Goal: Information Seeking & Learning: Learn about a topic

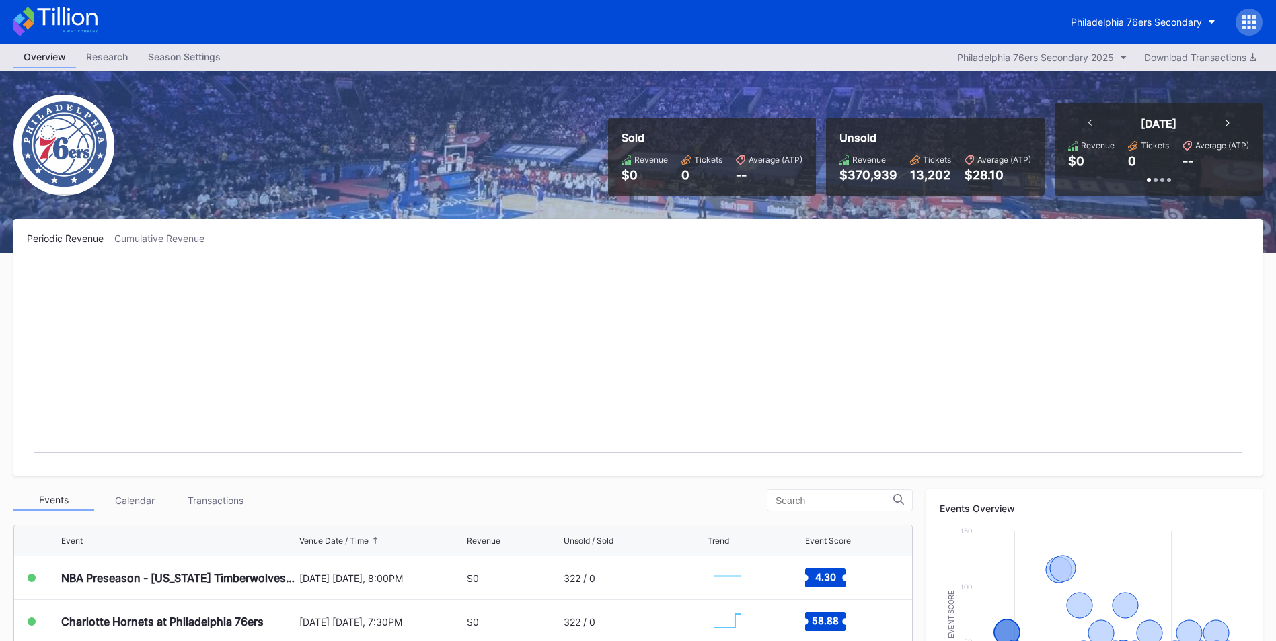
click at [242, 264] on rect "Chart title" at bounding box center [638, 362] width 1222 height 202
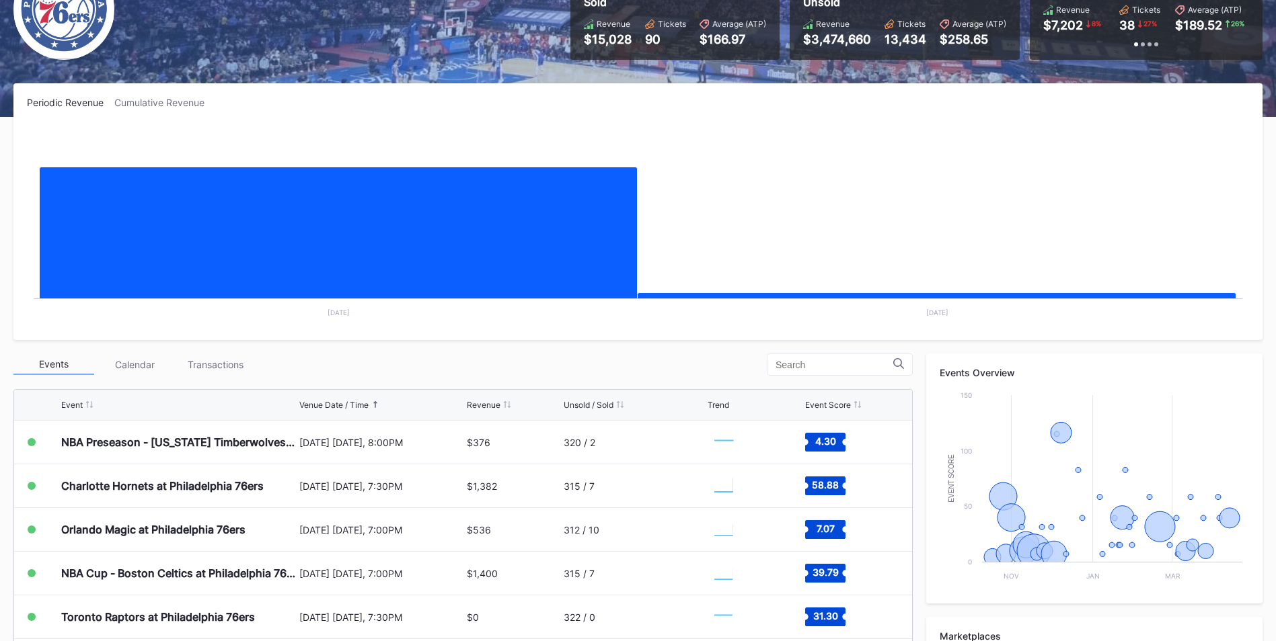
scroll to position [134, 0]
click at [224, 367] on div "Transactions" at bounding box center [215, 364] width 81 height 21
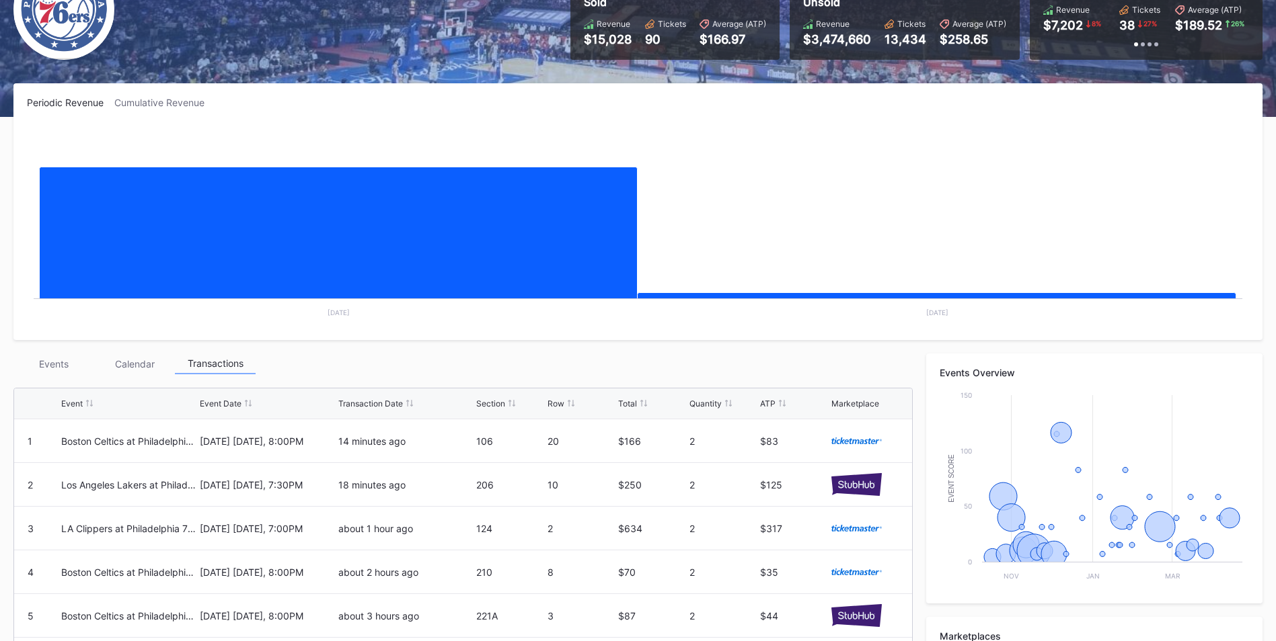
click at [57, 372] on div "Events" at bounding box center [53, 364] width 81 height 21
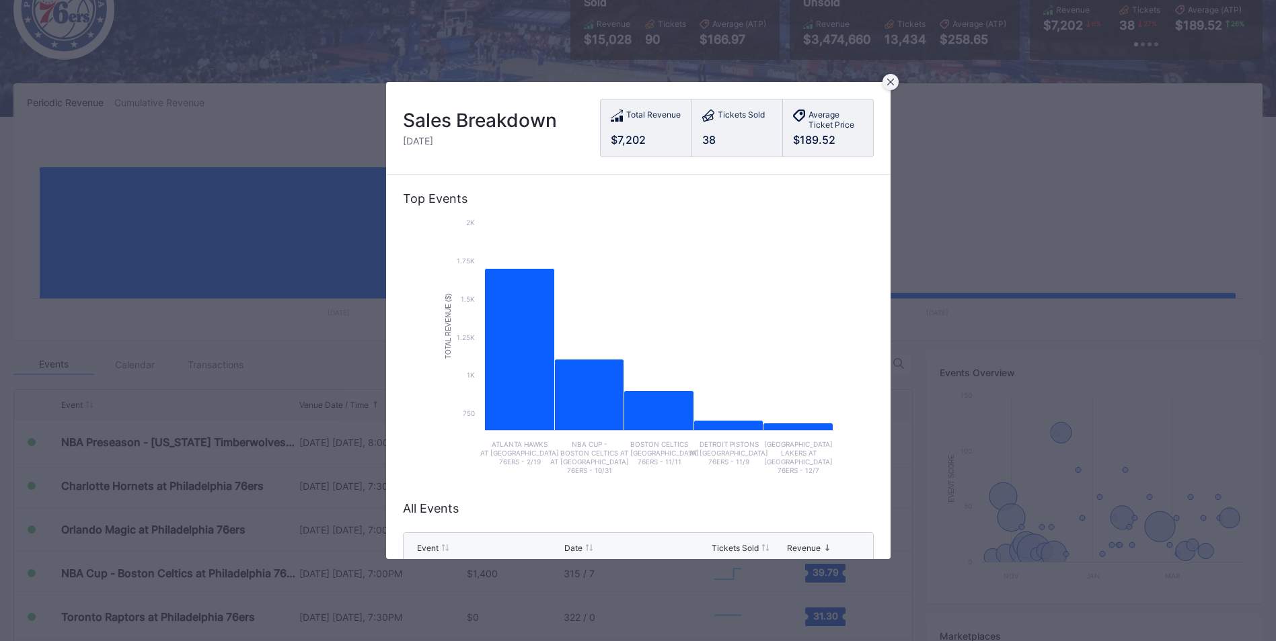
click at [894, 84] on div at bounding box center [890, 82] width 16 height 16
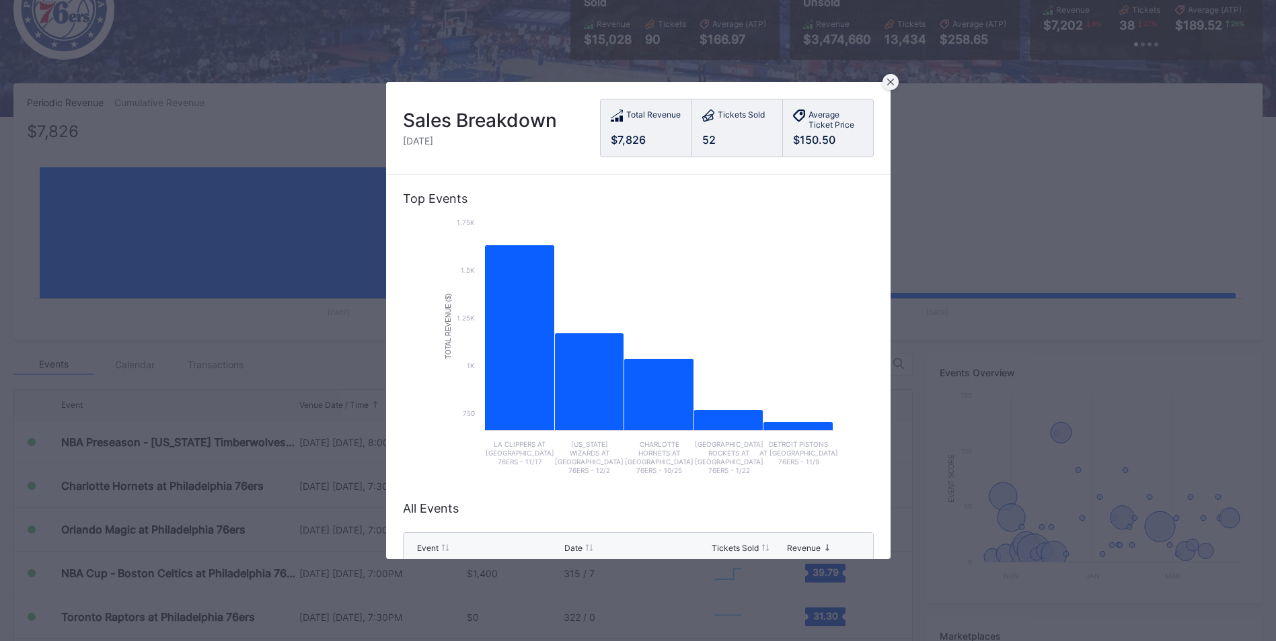
click at [896, 81] on div at bounding box center [890, 82] width 16 height 16
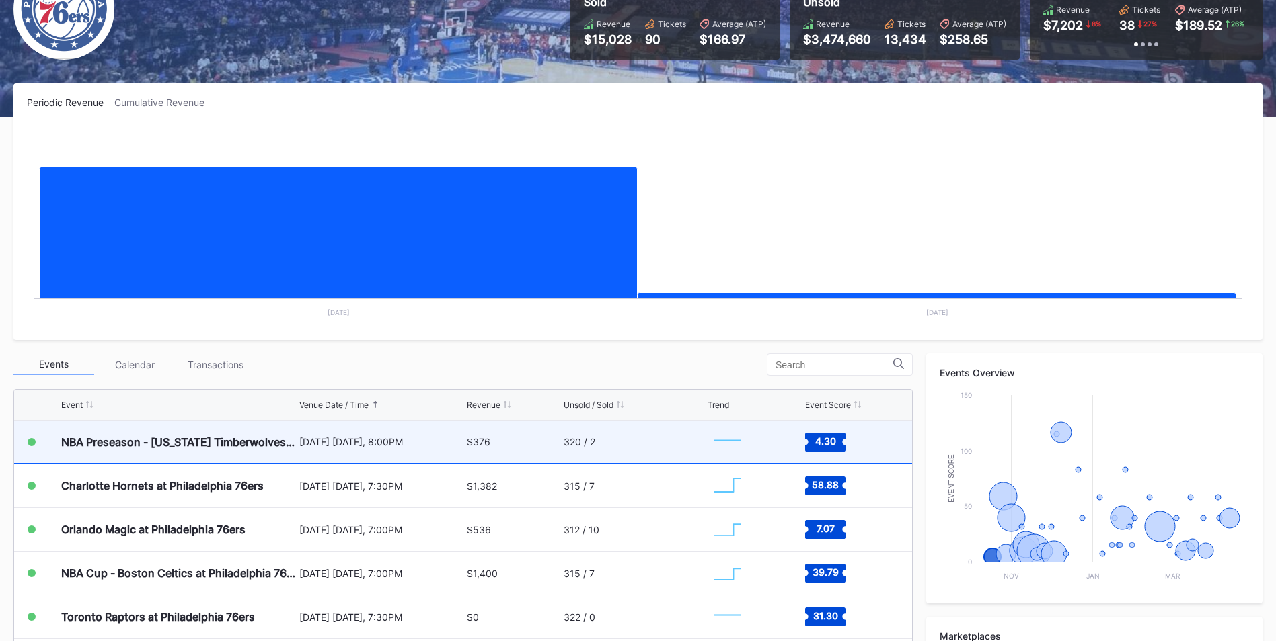
click at [400, 444] on div "[DATE] [DATE], 8:00PM" at bounding box center [381, 441] width 164 height 11
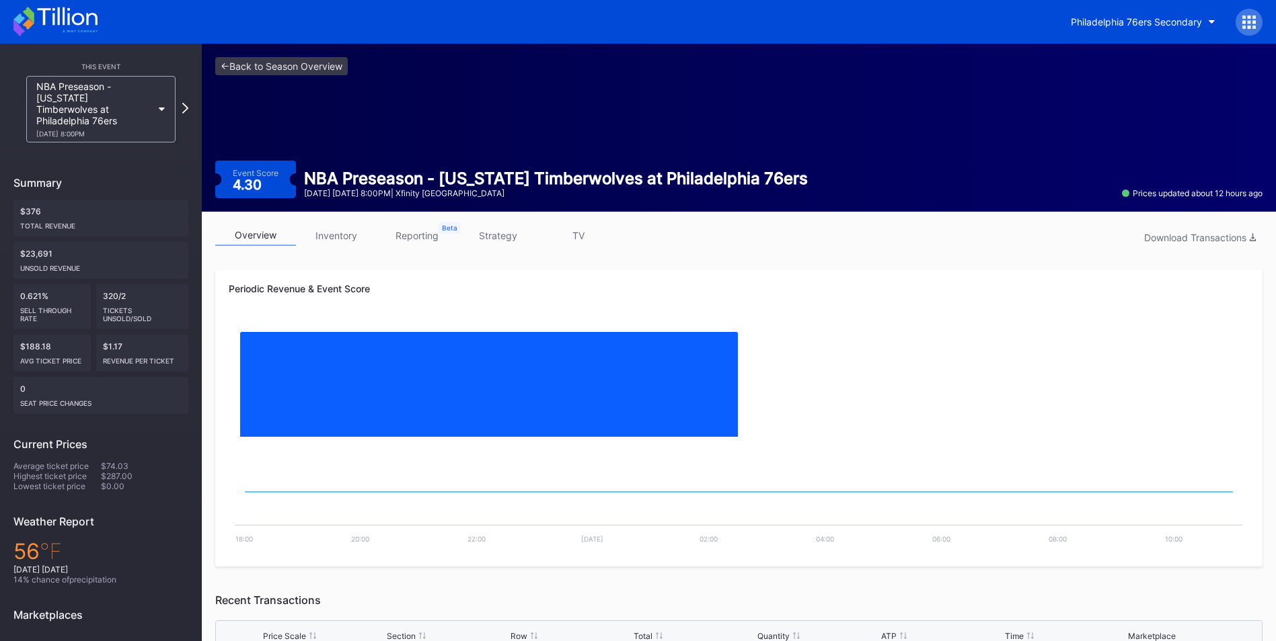
click at [264, 76] on div "<- Back to Season Overview Event Score 4.30 NBA Preseason - [US_STATE] Timberwo…" at bounding box center [739, 128] width 1074 height 168
click at [264, 73] on link "<- Back to Season Overview" at bounding box center [281, 66] width 132 height 18
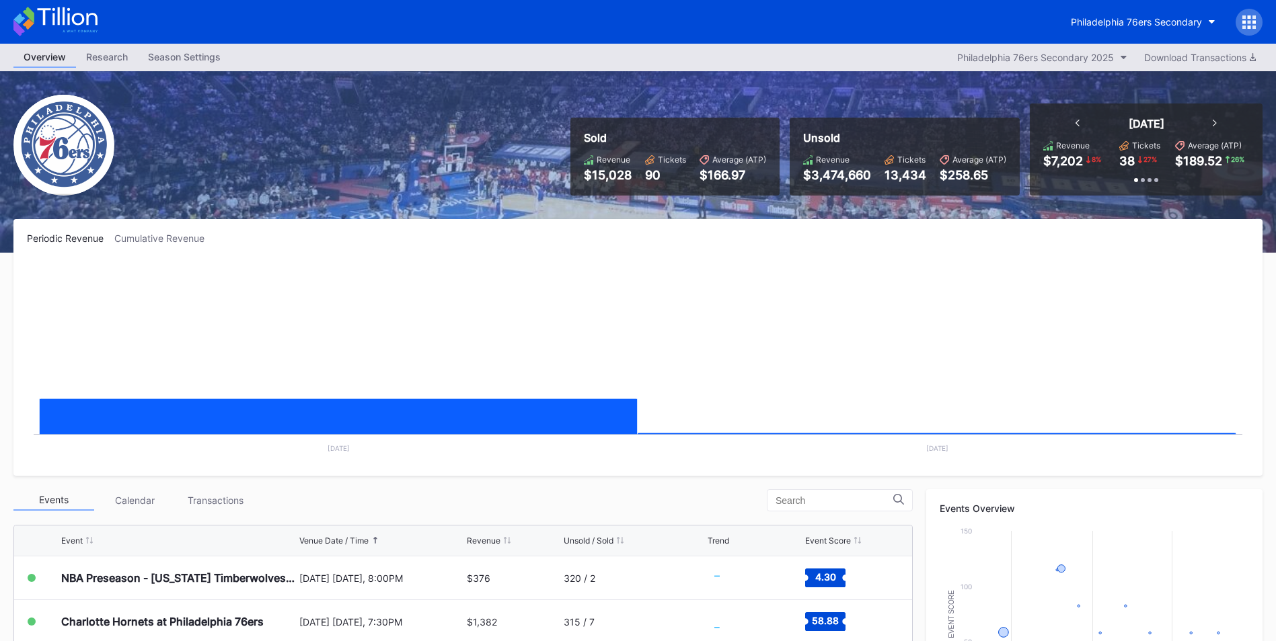
scroll to position [269, 0]
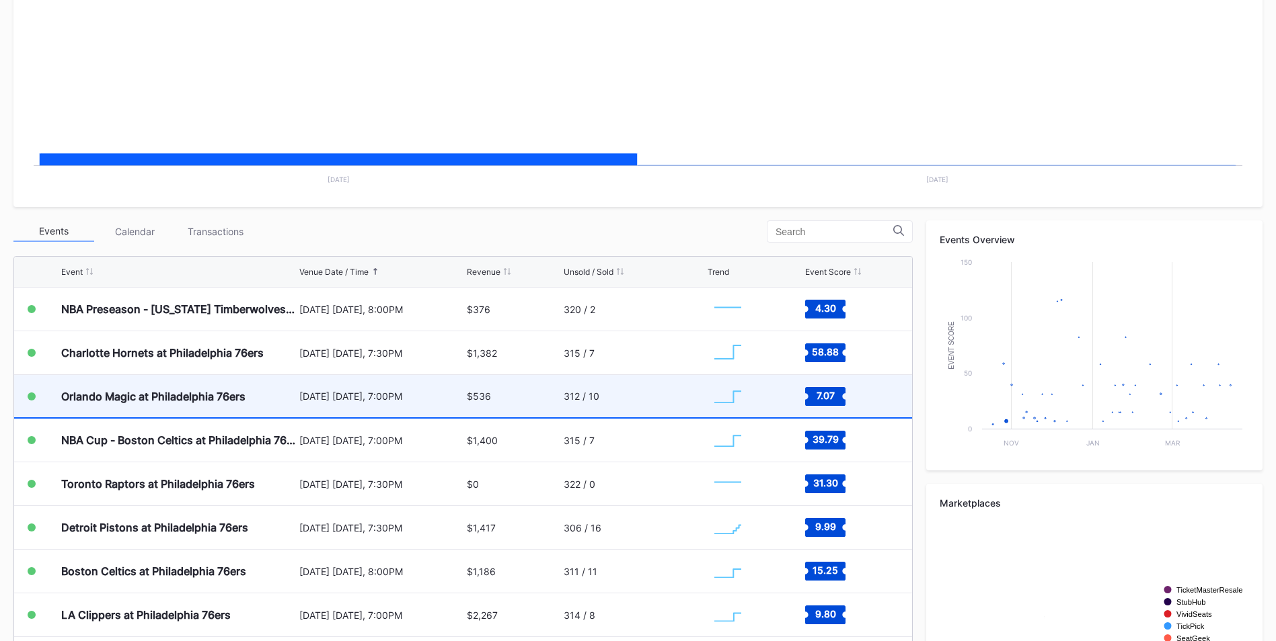
click at [219, 398] on div "Orlando Magic at Philadelphia 76ers" at bounding box center [153, 396] width 184 height 13
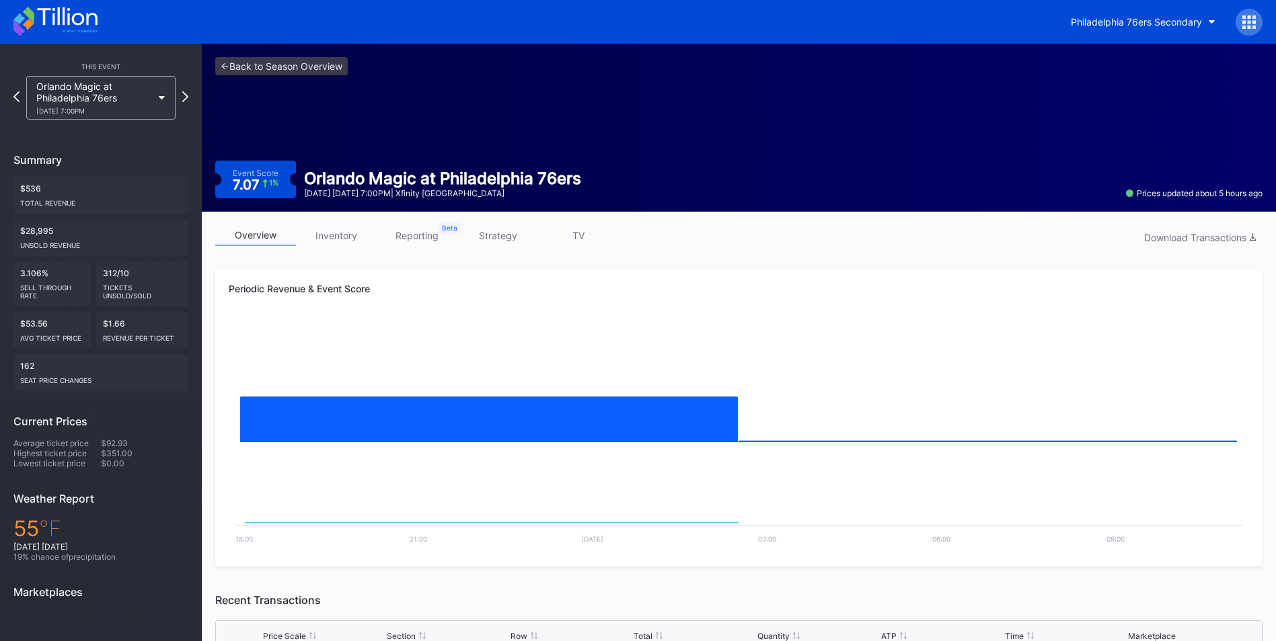
click at [339, 240] on link "inventory" at bounding box center [336, 235] width 81 height 21
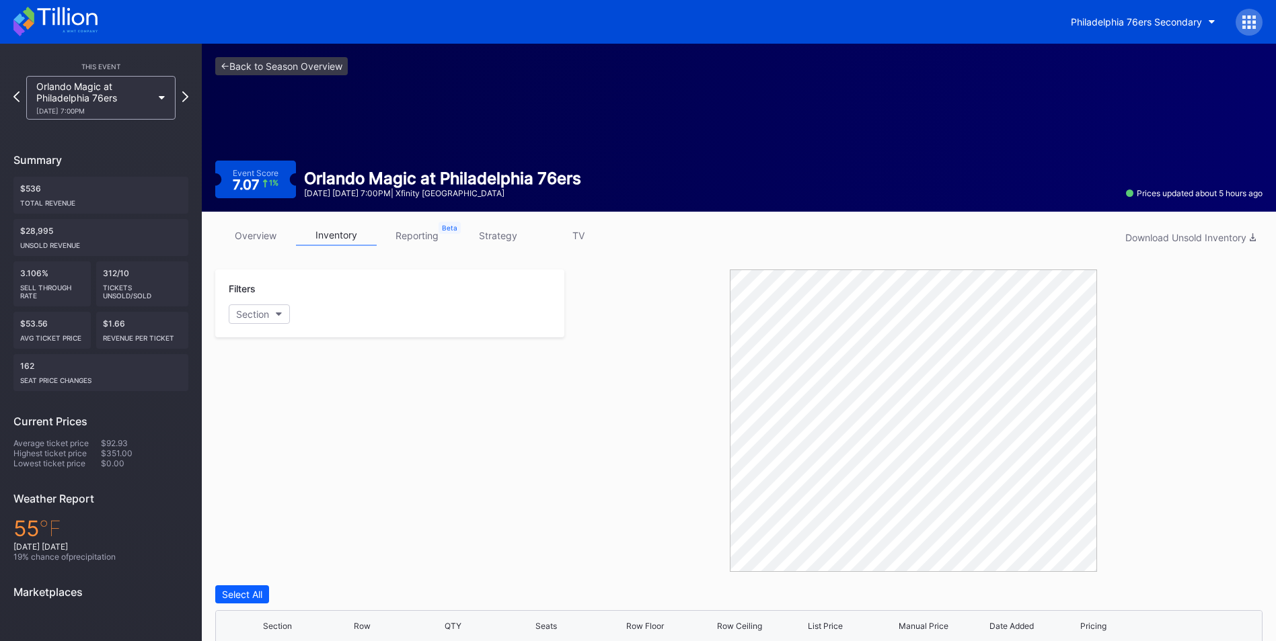
scroll to position [269, 0]
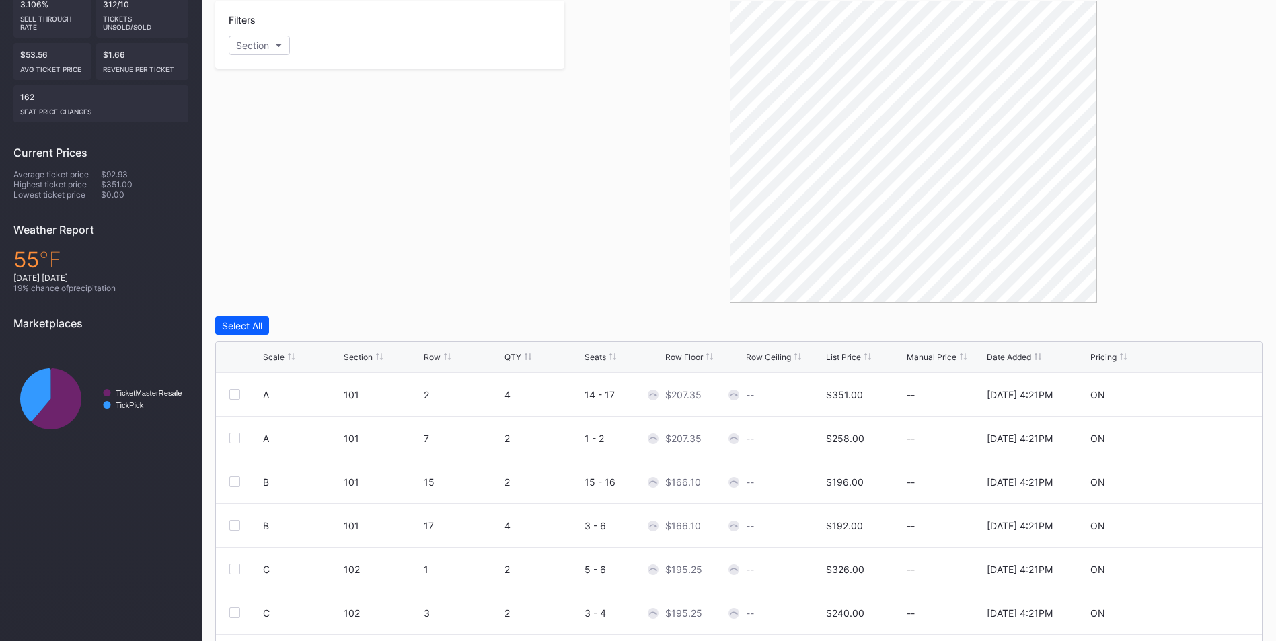
click at [286, 360] on div "Scale" at bounding box center [301, 357] width 77 height 10
drag, startPoint x: 399, startPoint y: 383, endPoint x: 286, endPoint y: 360, distance: 115.1
click at [286, 360] on div "Scale" at bounding box center [301, 357] width 77 height 10
click at [357, 358] on div "Section" at bounding box center [358, 357] width 29 height 10
click at [851, 356] on div "List Price" at bounding box center [843, 357] width 35 height 10
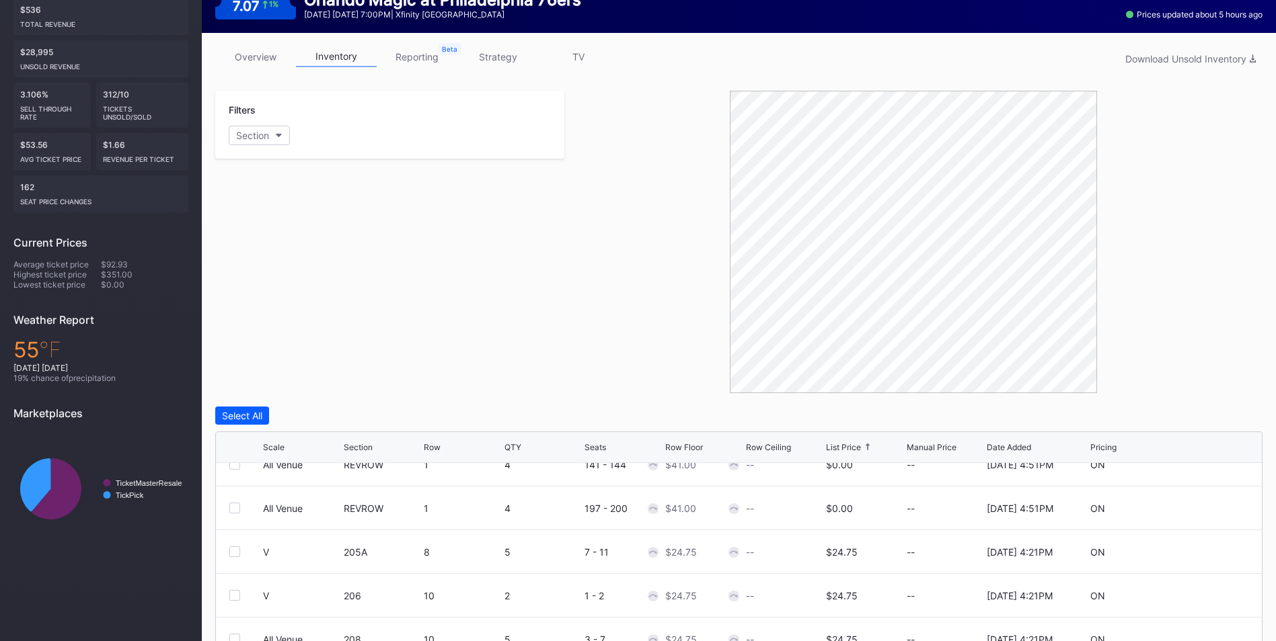
scroll to position [0, 0]
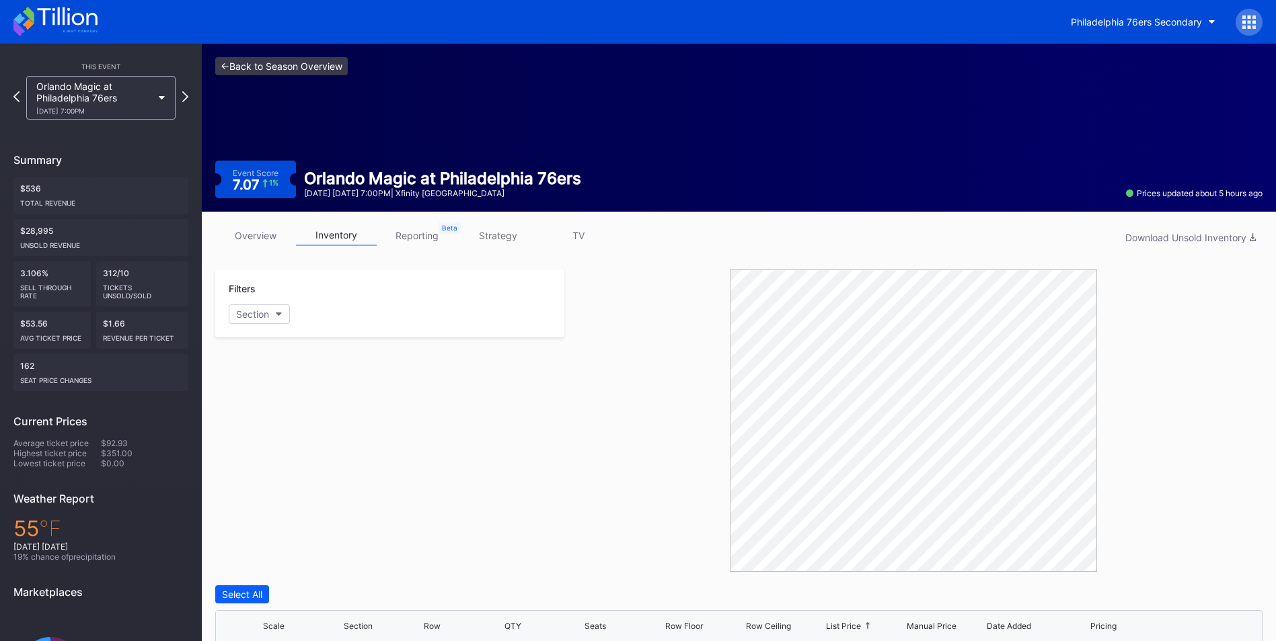
click at [286, 63] on link "<- Back to Season Overview" at bounding box center [281, 66] width 132 height 18
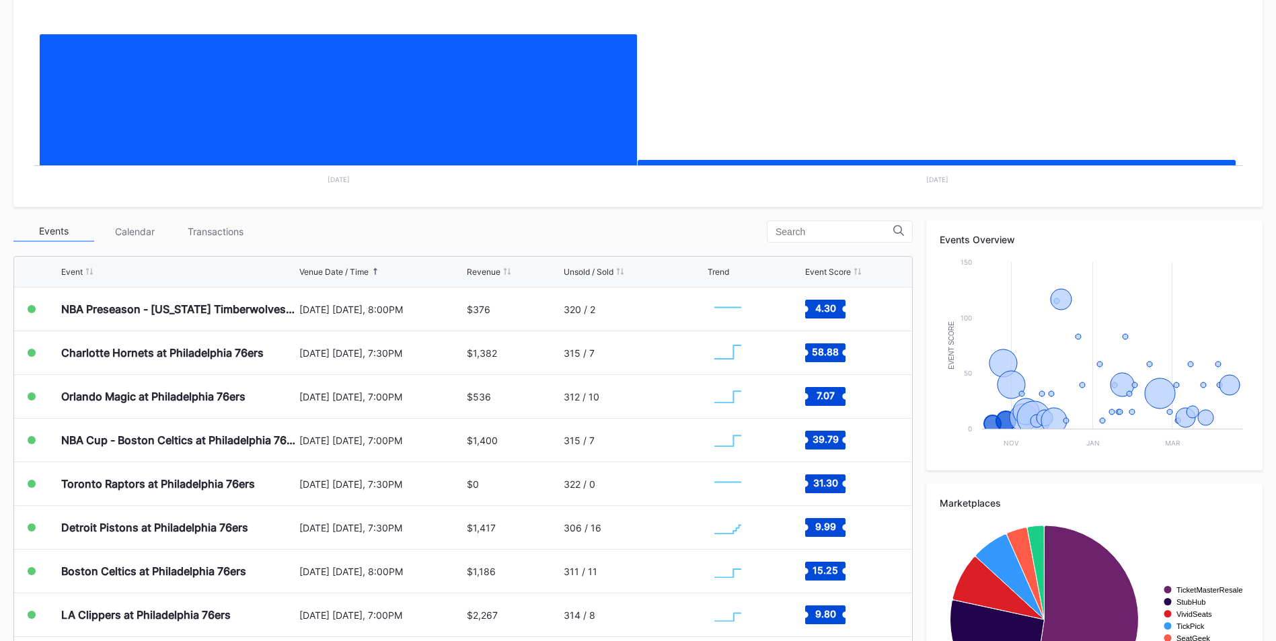
scroll to position [134, 0]
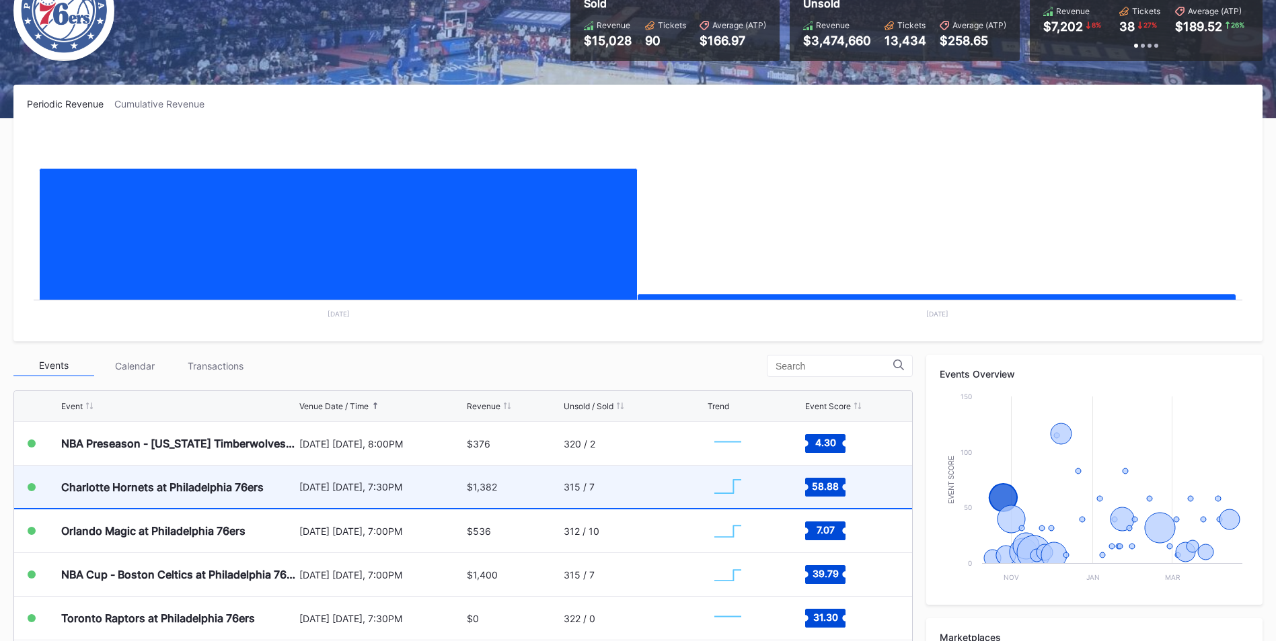
click at [337, 492] on div "[DATE] [DATE], 7:30PM" at bounding box center [381, 486] width 164 height 11
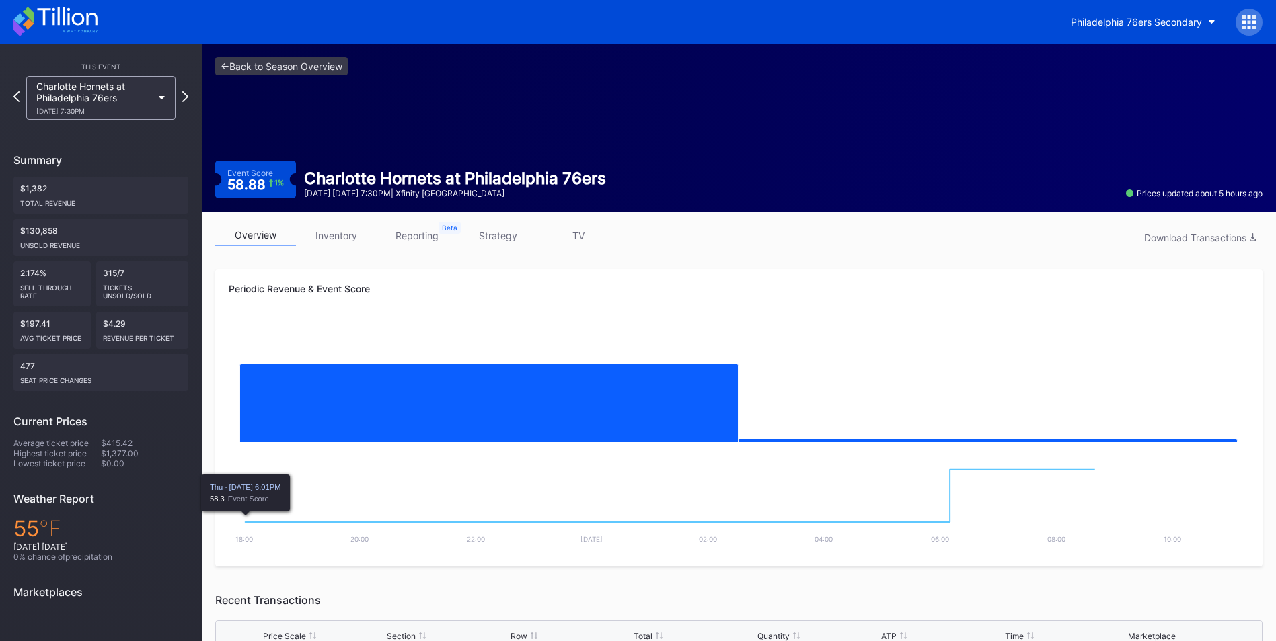
click at [352, 240] on link "inventory" at bounding box center [336, 235] width 81 height 21
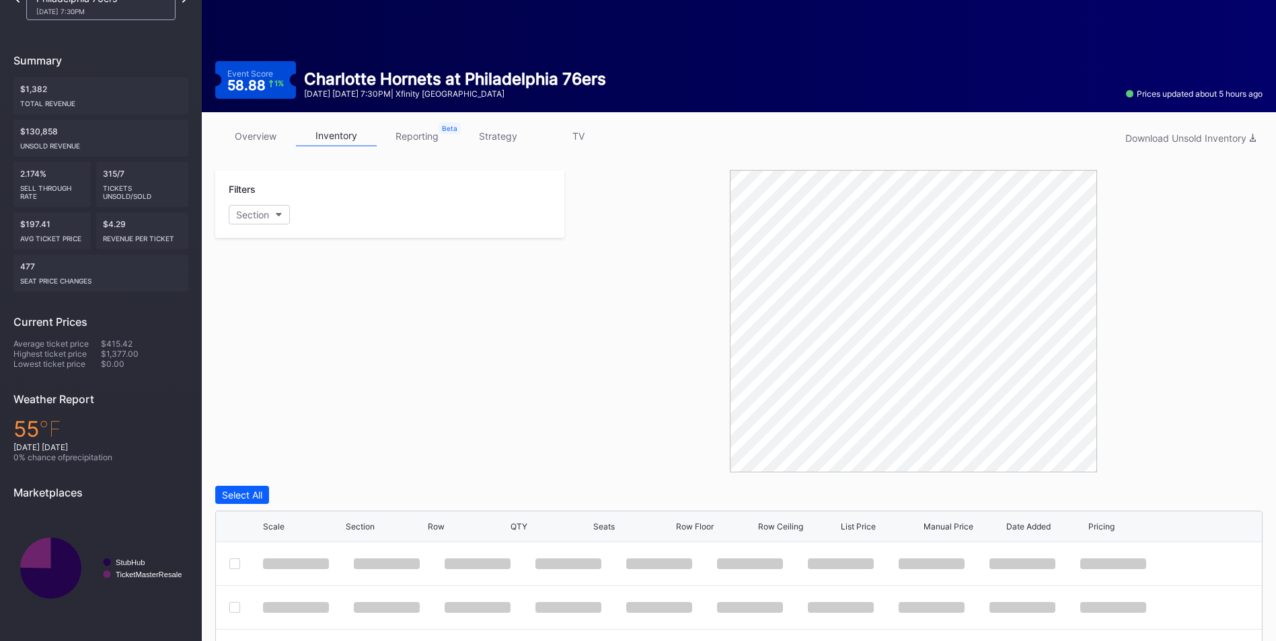
scroll to position [202, 0]
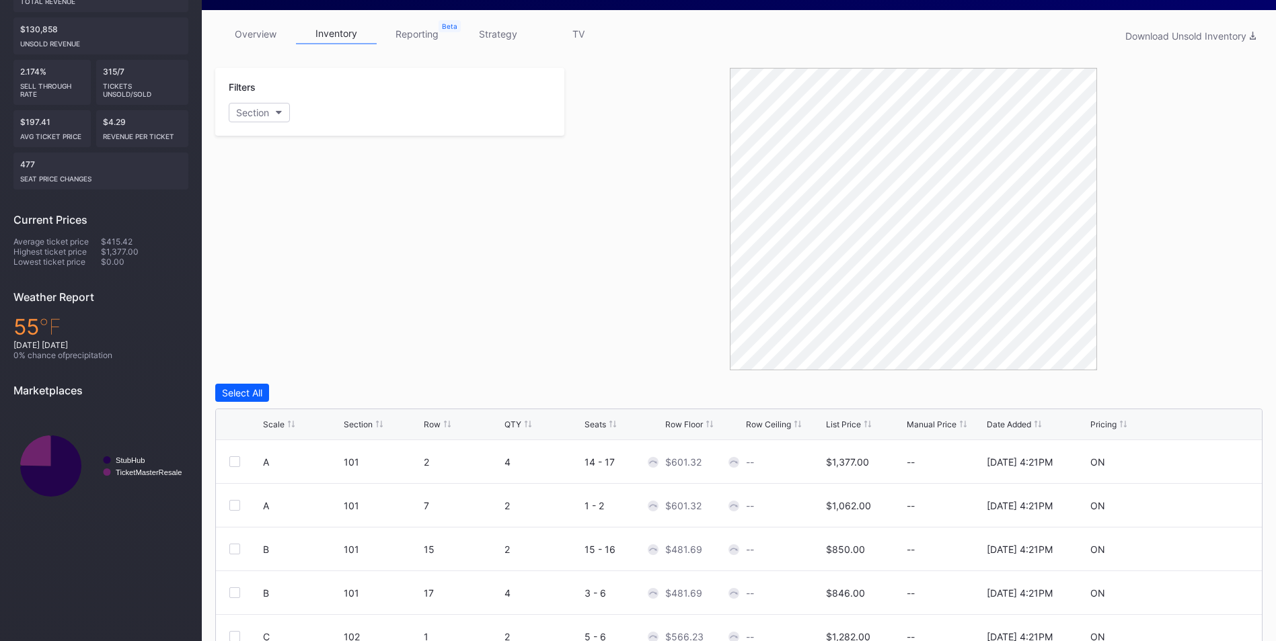
click at [850, 424] on div "List Price" at bounding box center [843, 425] width 35 height 10
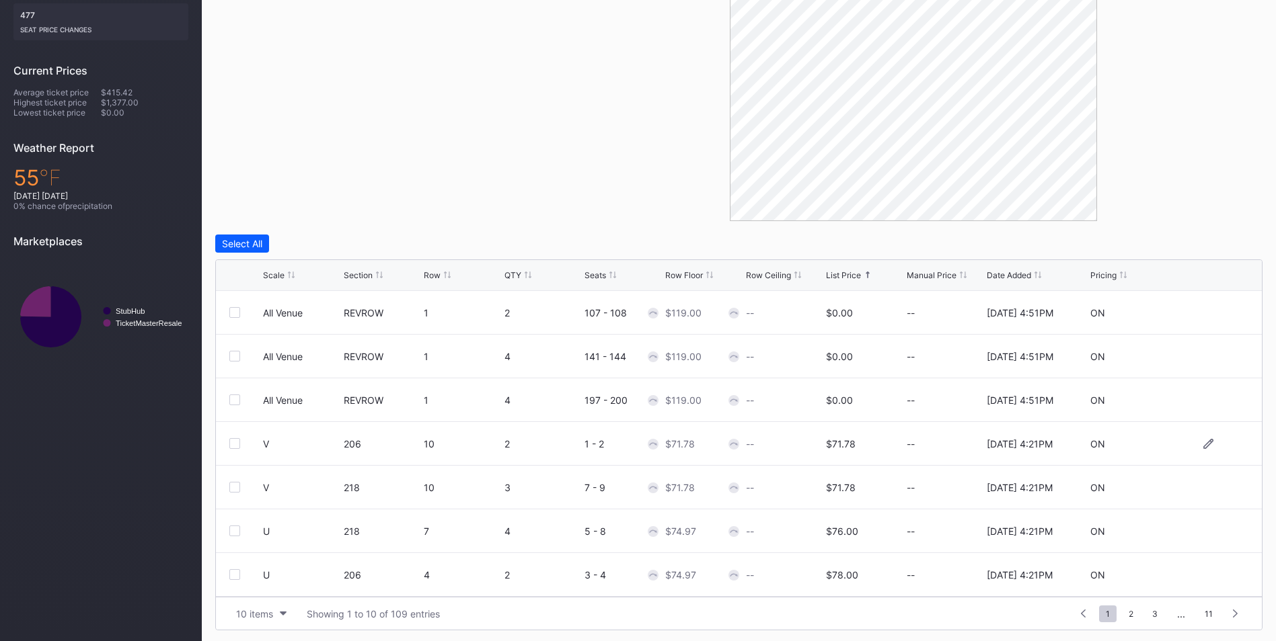
scroll to position [354, 0]
click at [277, 271] on div "Scale" at bounding box center [274, 273] width 22 height 10
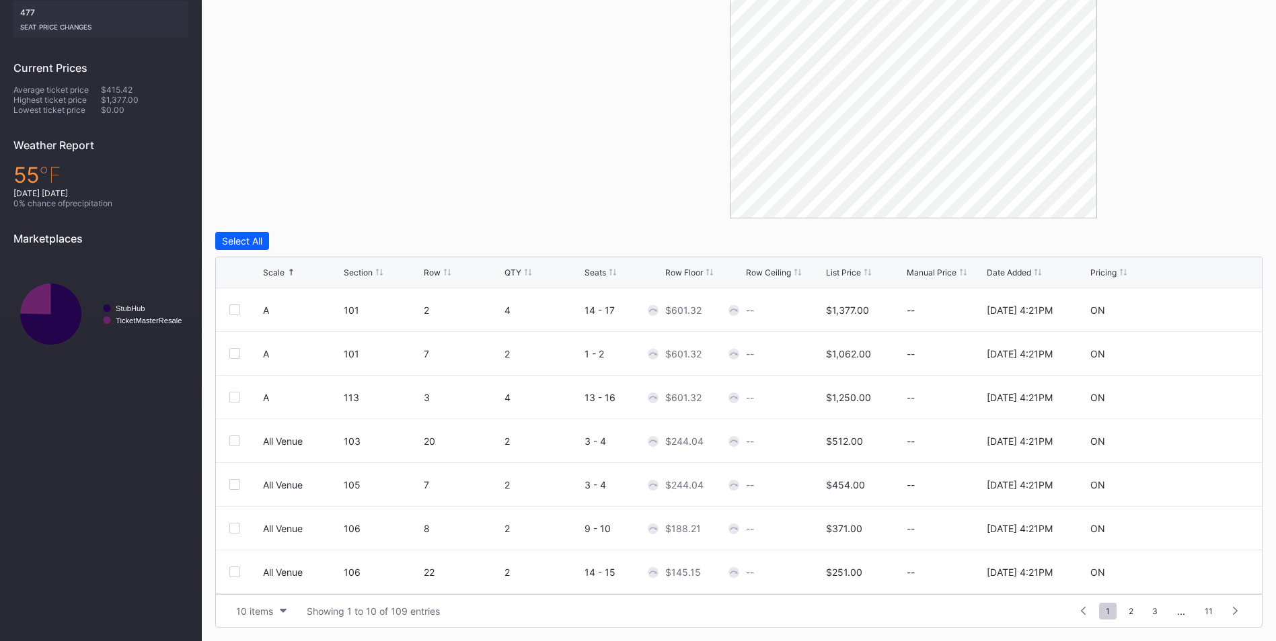
click at [298, 27] on div "Filters Section" at bounding box center [389, 67] width 349 height 303
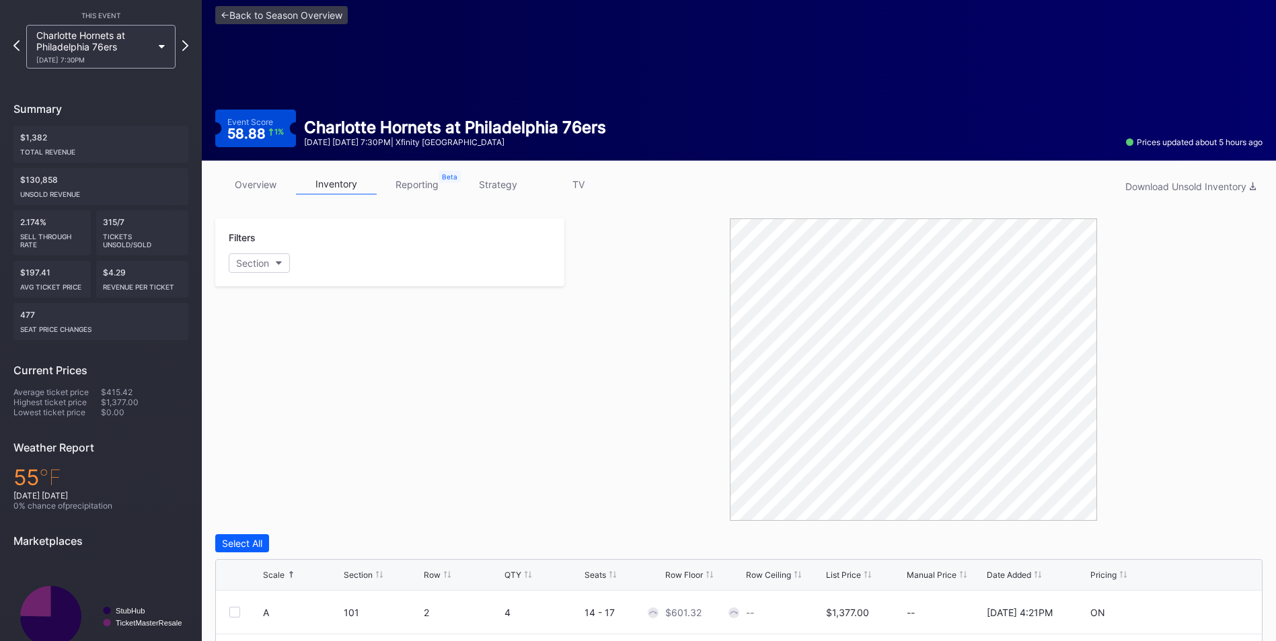
scroll to position [0, 0]
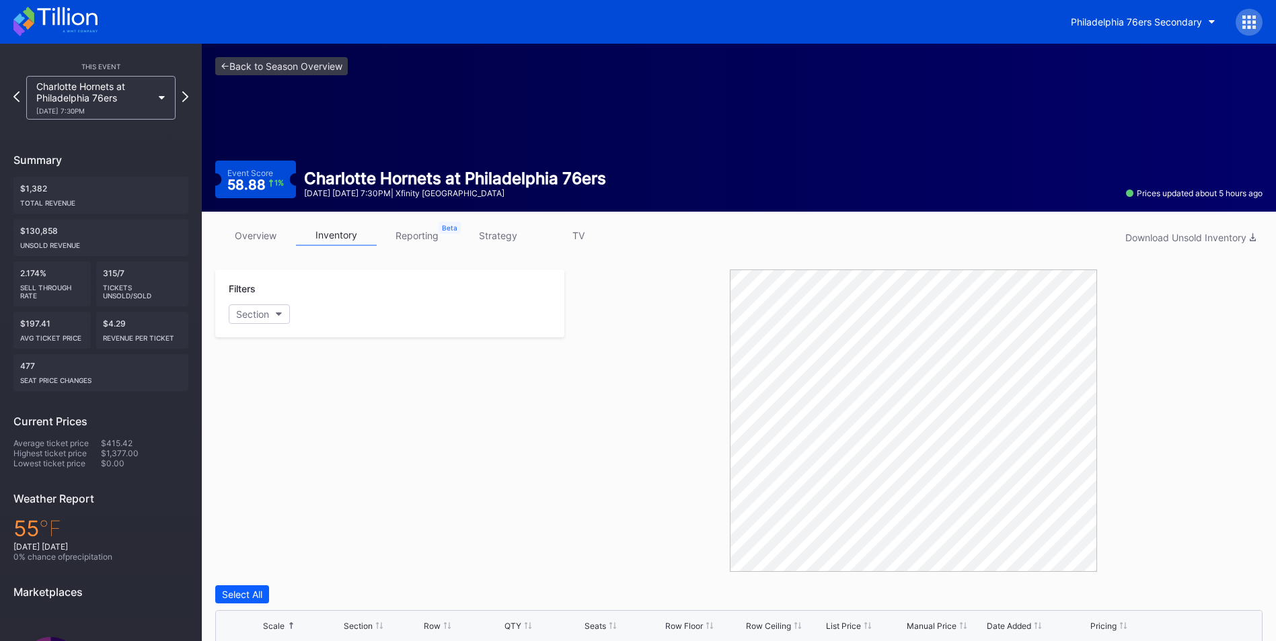
click at [295, 87] on div "<- Back to Season Overview Event Score 58.88 1 % Charlotte Hornets at [GEOGRAPH…" at bounding box center [739, 128] width 1074 height 168
click at [297, 65] on link "<- Back to Season Overview" at bounding box center [281, 66] width 132 height 18
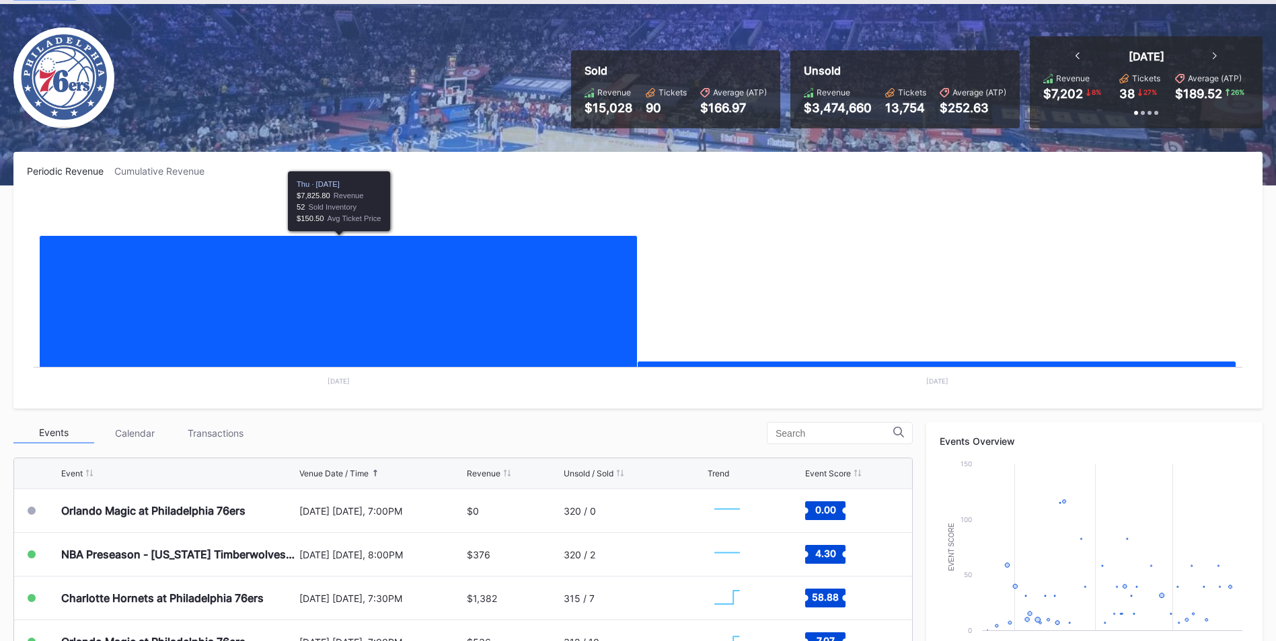
scroll to position [67, 0]
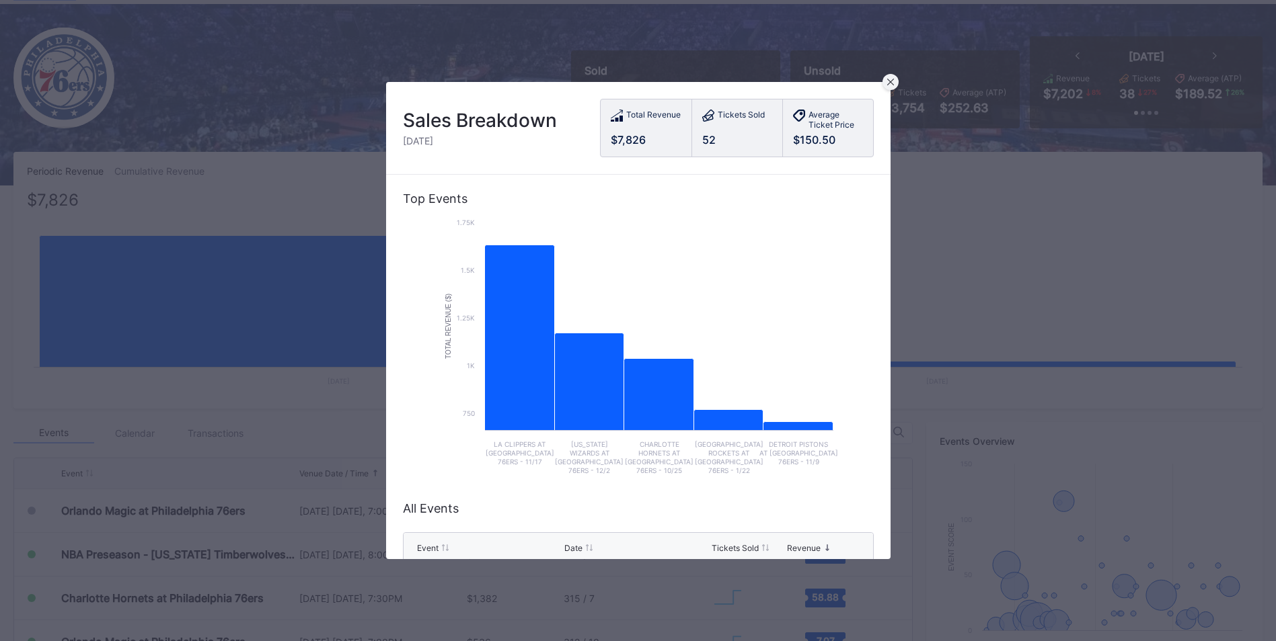
click at [892, 80] on icon at bounding box center [889, 82] width 7 height 7
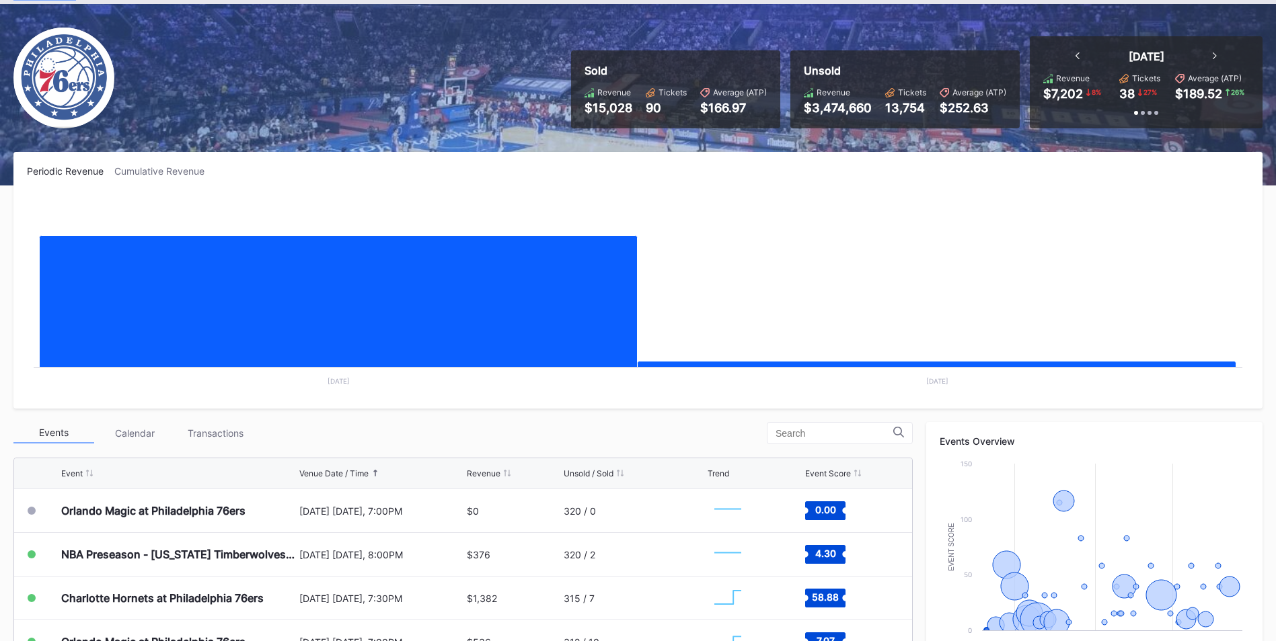
scroll to position [134, 0]
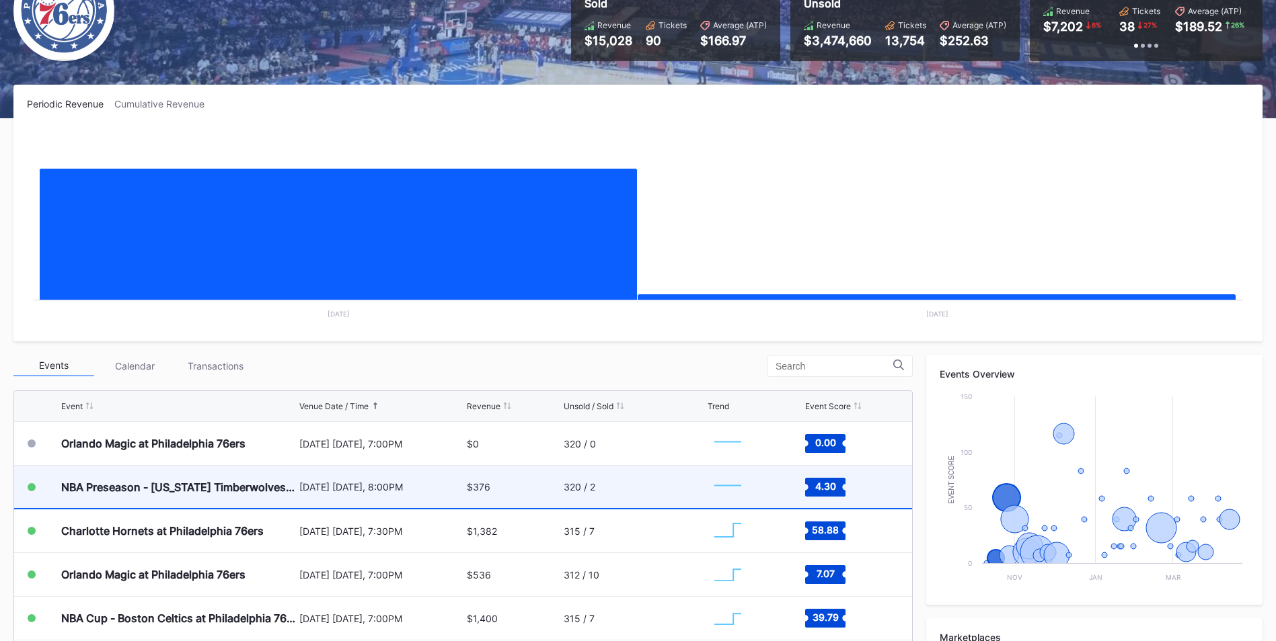
click at [319, 492] on div "[DATE] [DATE], 8:00PM" at bounding box center [381, 486] width 164 height 11
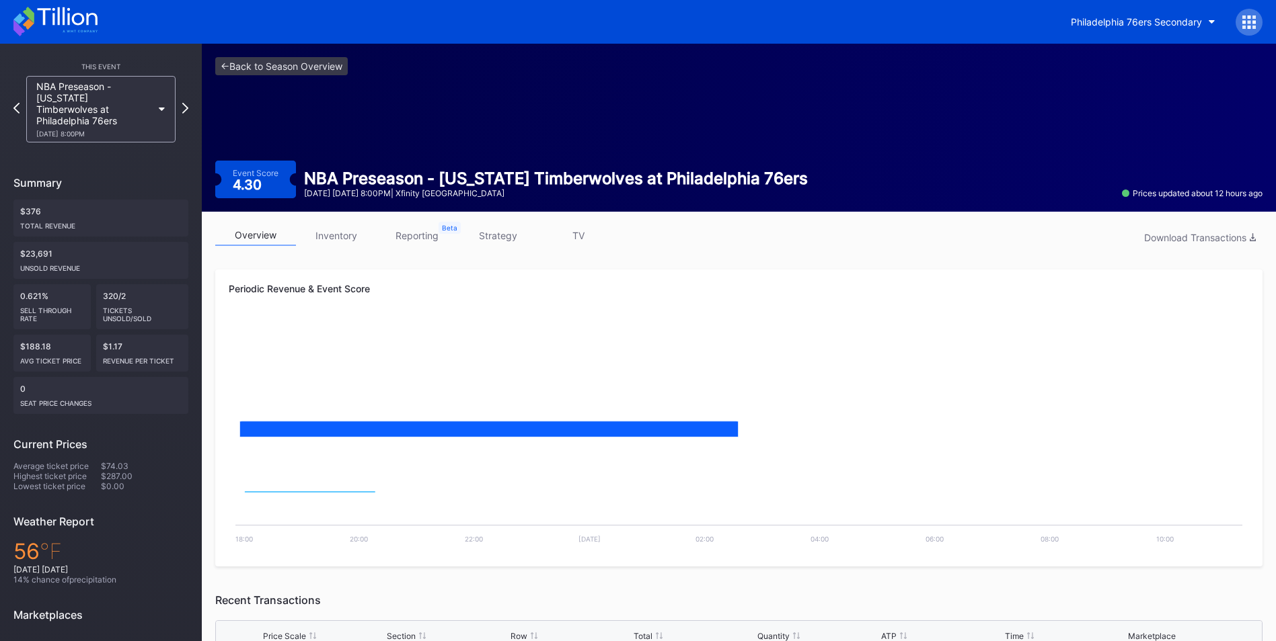
drag, startPoint x: 334, startPoint y: 233, endPoint x: 363, endPoint y: 241, distance: 30.8
click at [334, 233] on link "inventory" at bounding box center [336, 235] width 81 height 21
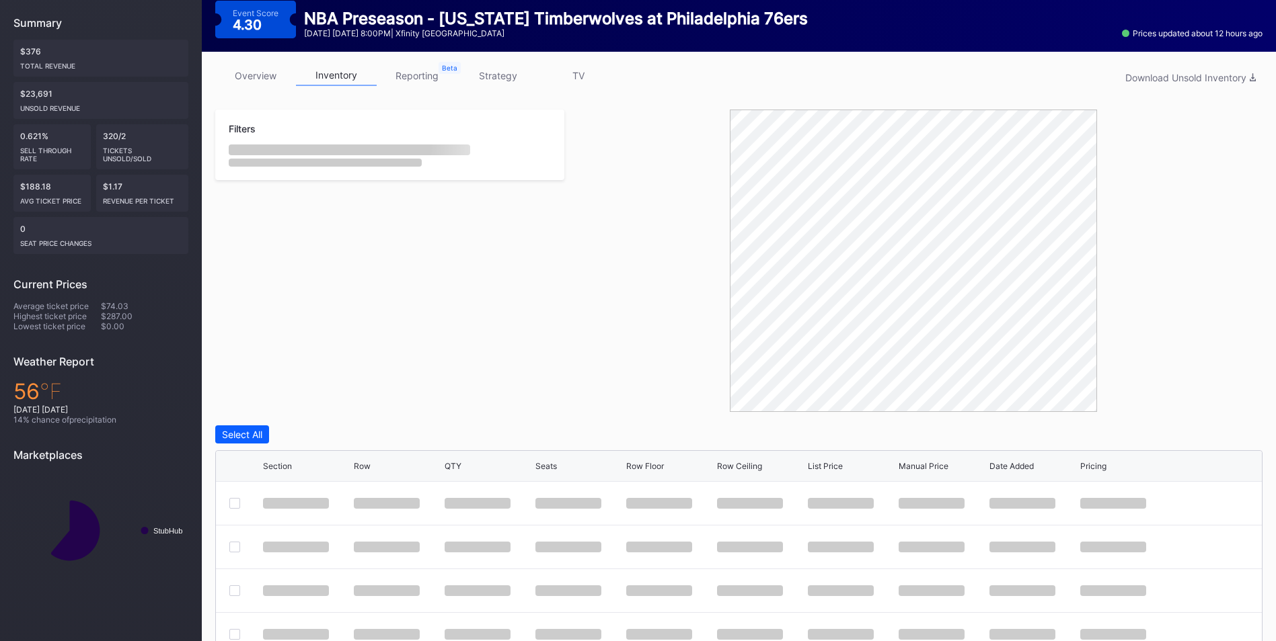
scroll to position [202, 0]
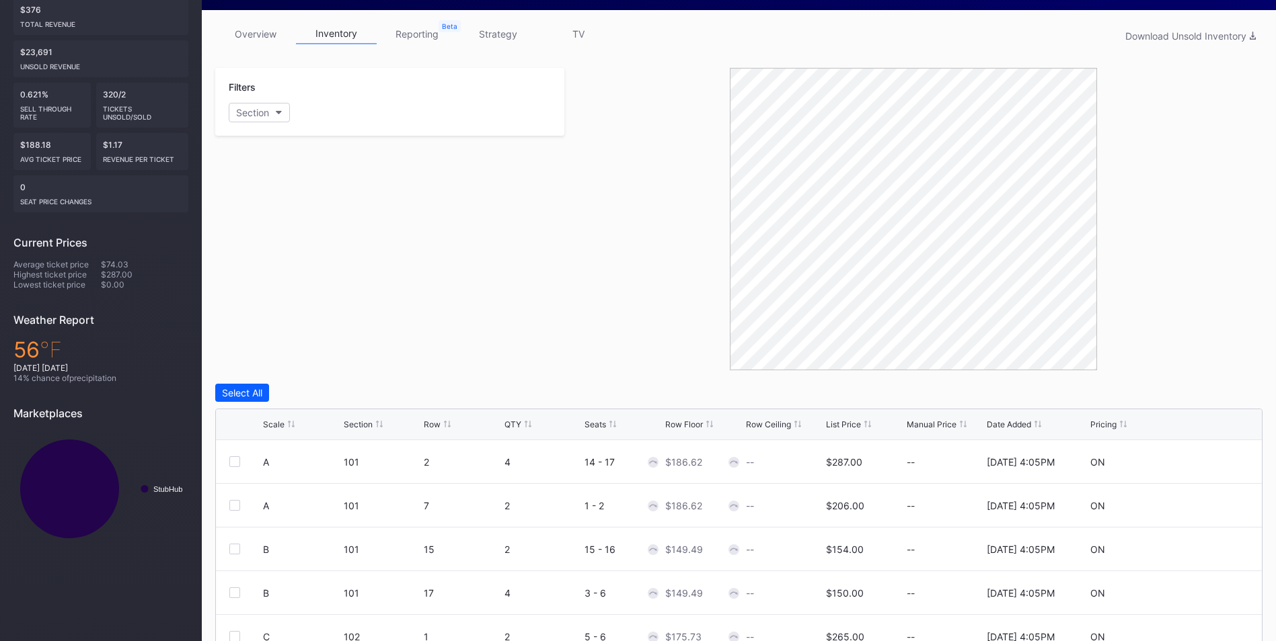
click at [366, 420] on div "Section" at bounding box center [358, 425] width 29 height 10
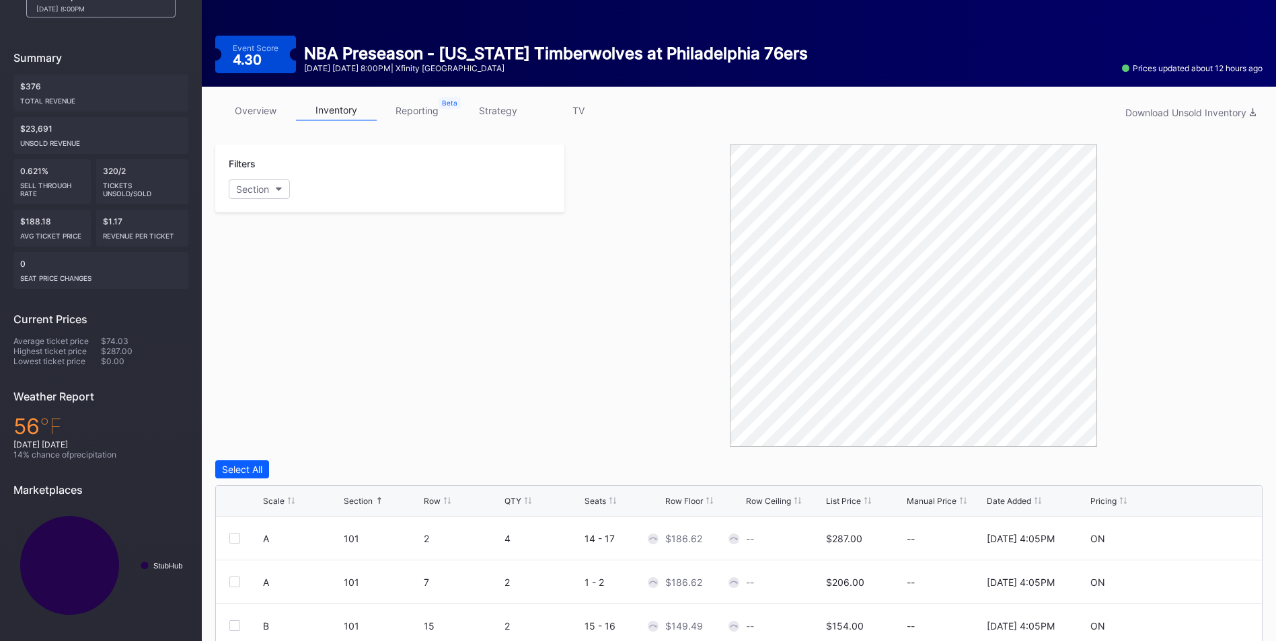
scroll to position [0, 0]
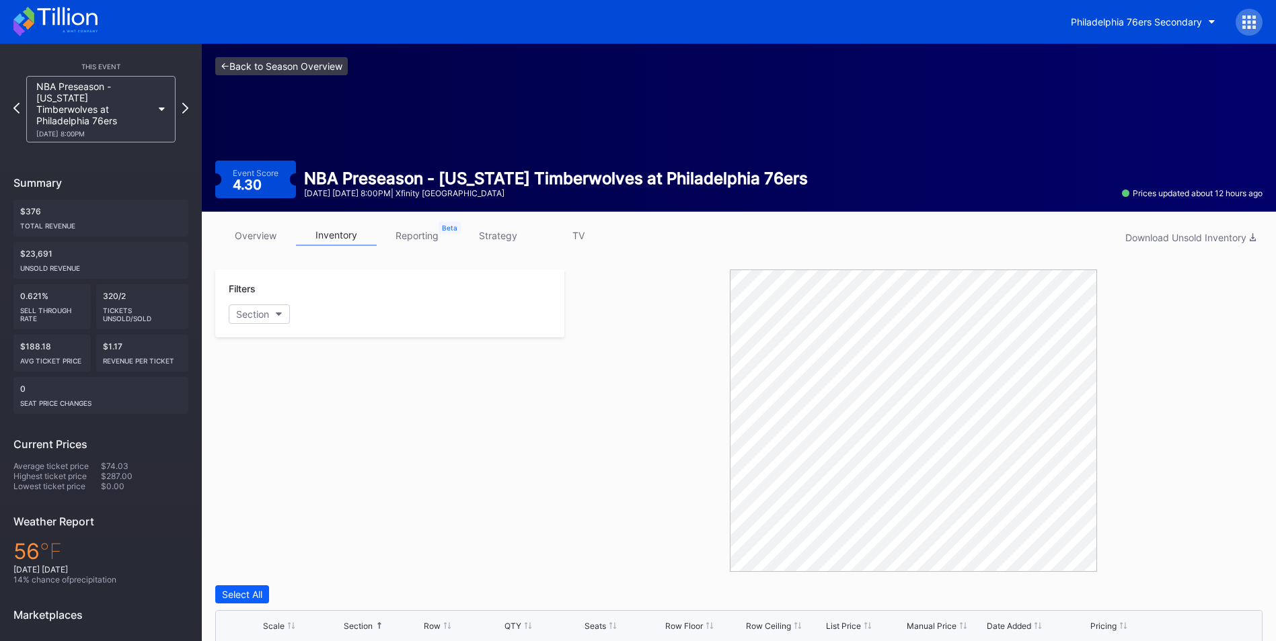
click at [299, 63] on link "<- Back to Season Overview" at bounding box center [281, 66] width 132 height 18
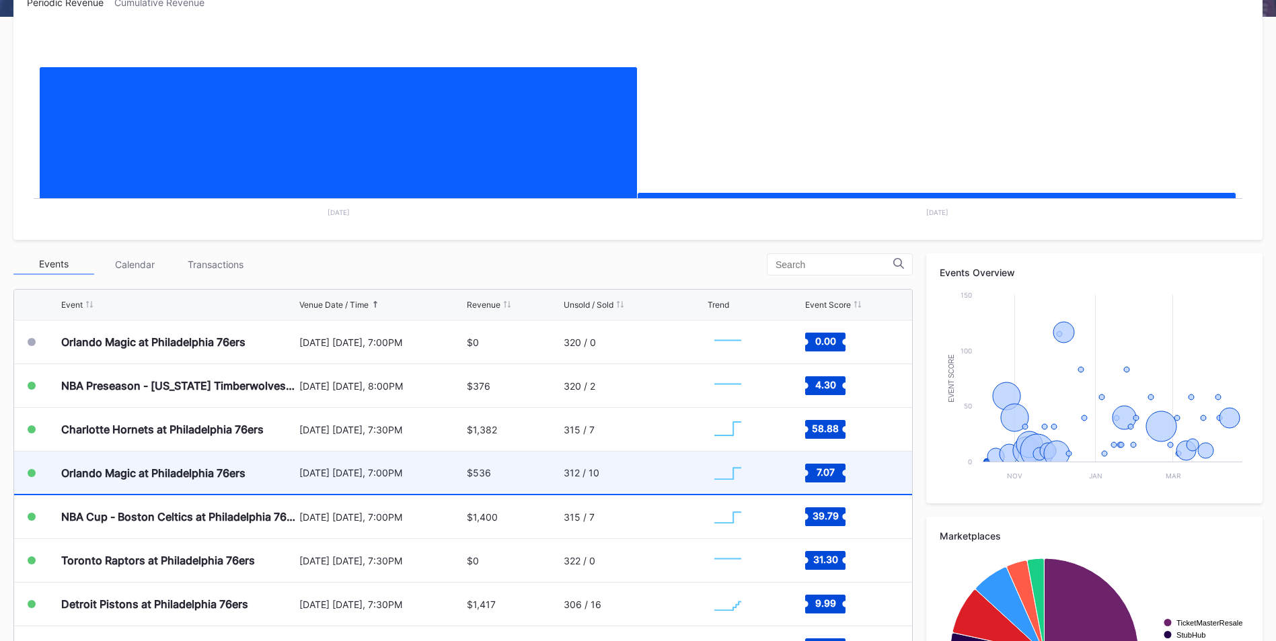
scroll to position [269, 0]
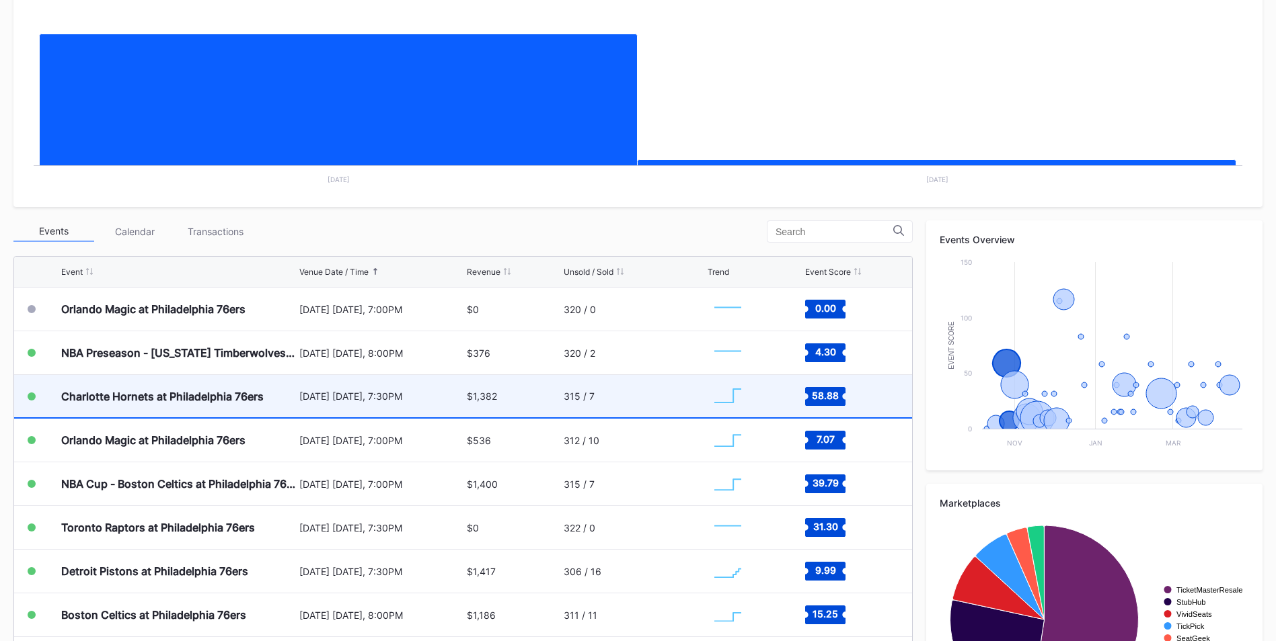
click at [467, 401] on div "$1,382" at bounding box center [482, 396] width 30 height 11
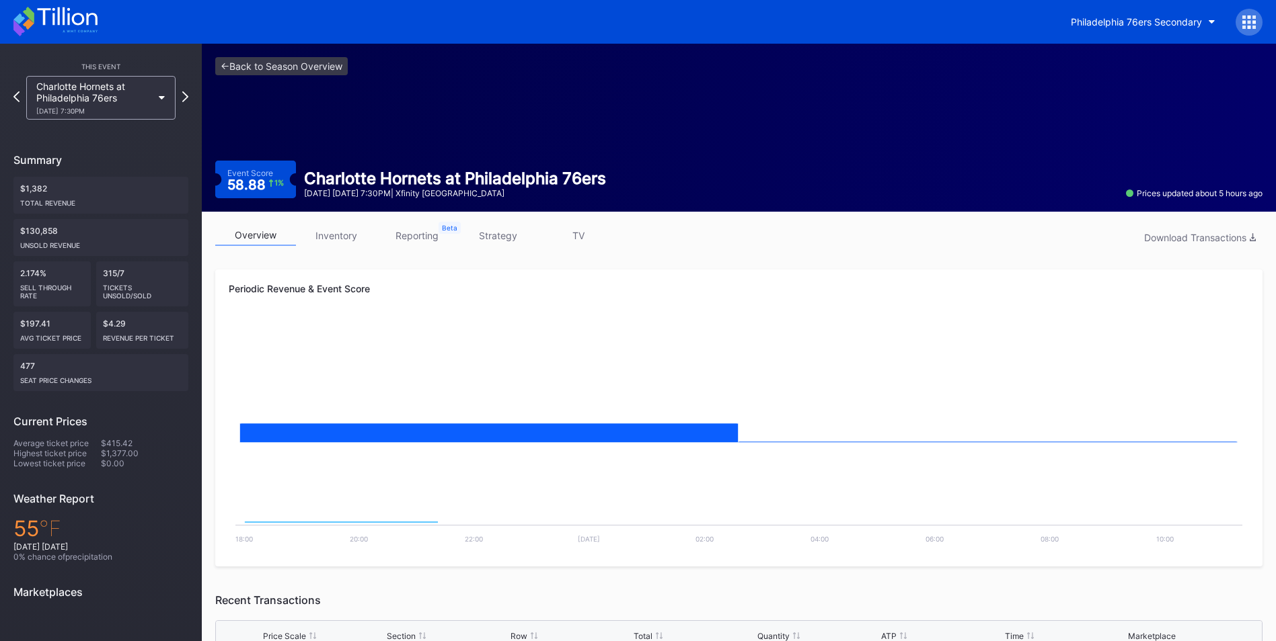
click at [356, 237] on link "inventory" at bounding box center [336, 235] width 81 height 21
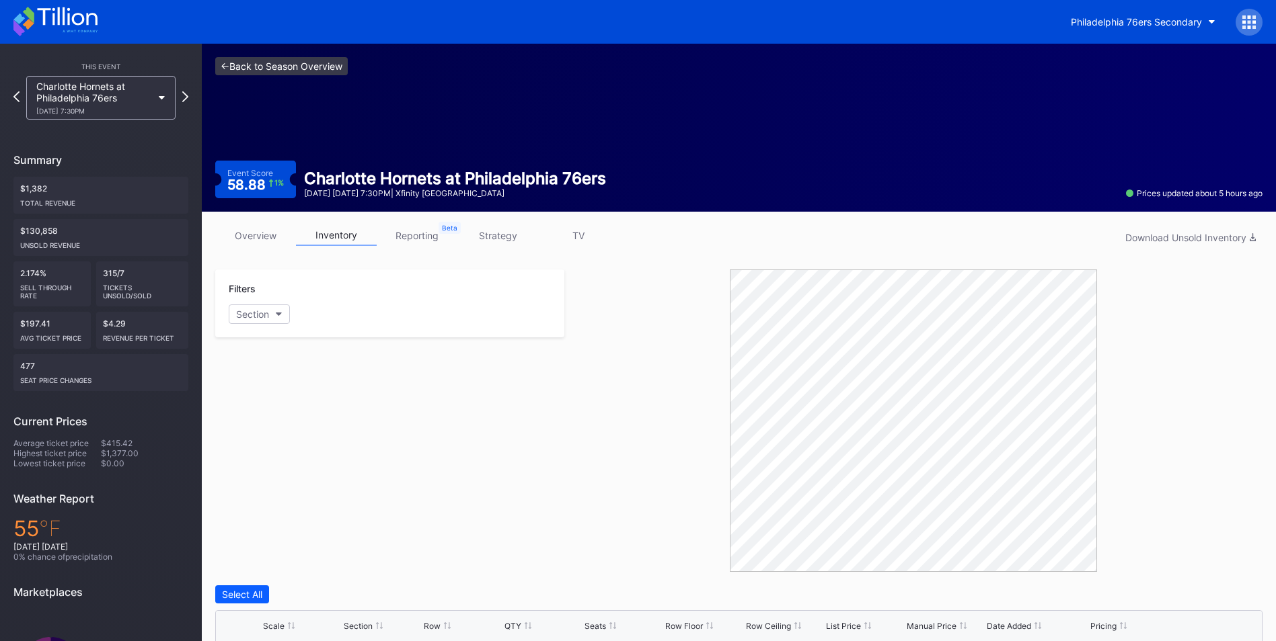
click at [344, 61] on link "<- Back to Season Overview" at bounding box center [281, 66] width 132 height 18
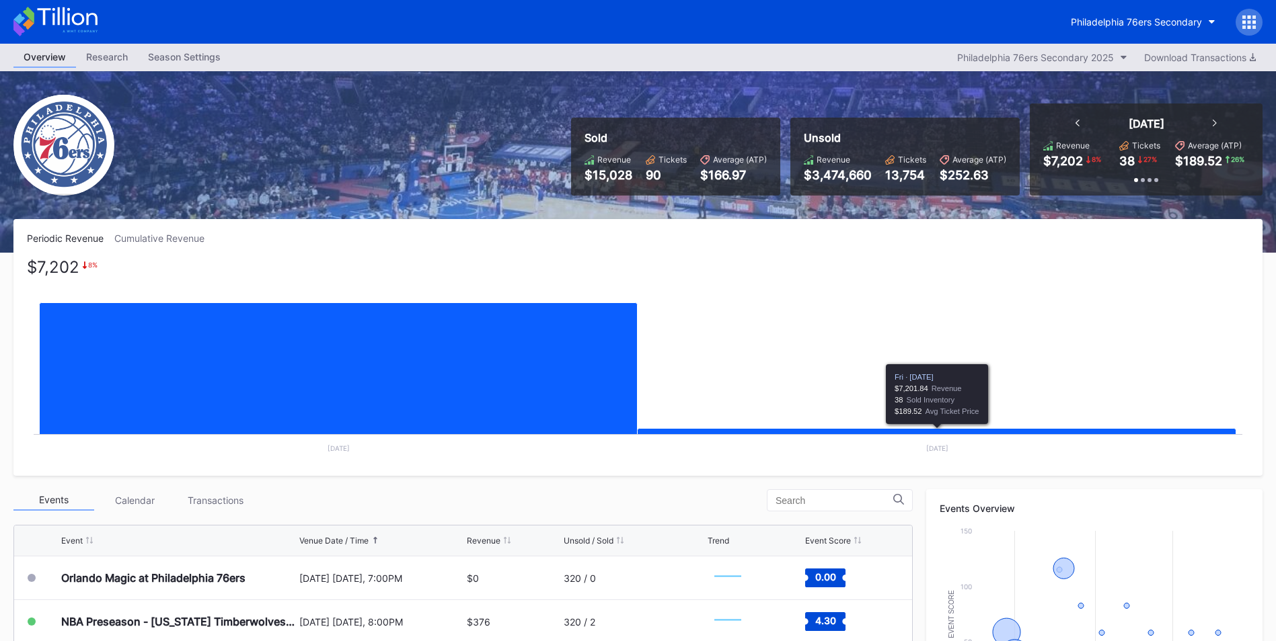
click at [853, 428] on rect "Chart title" at bounding box center [638, 362] width 1222 height 202
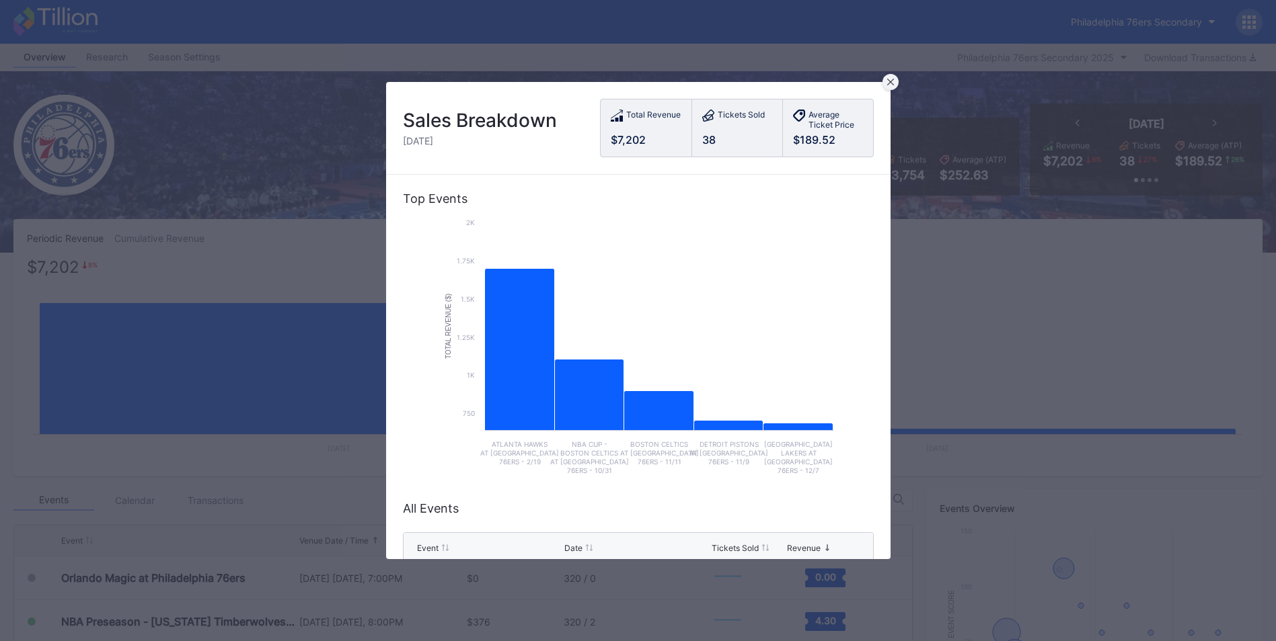
click at [889, 82] on icon at bounding box center [890, 82] width 7 height 7
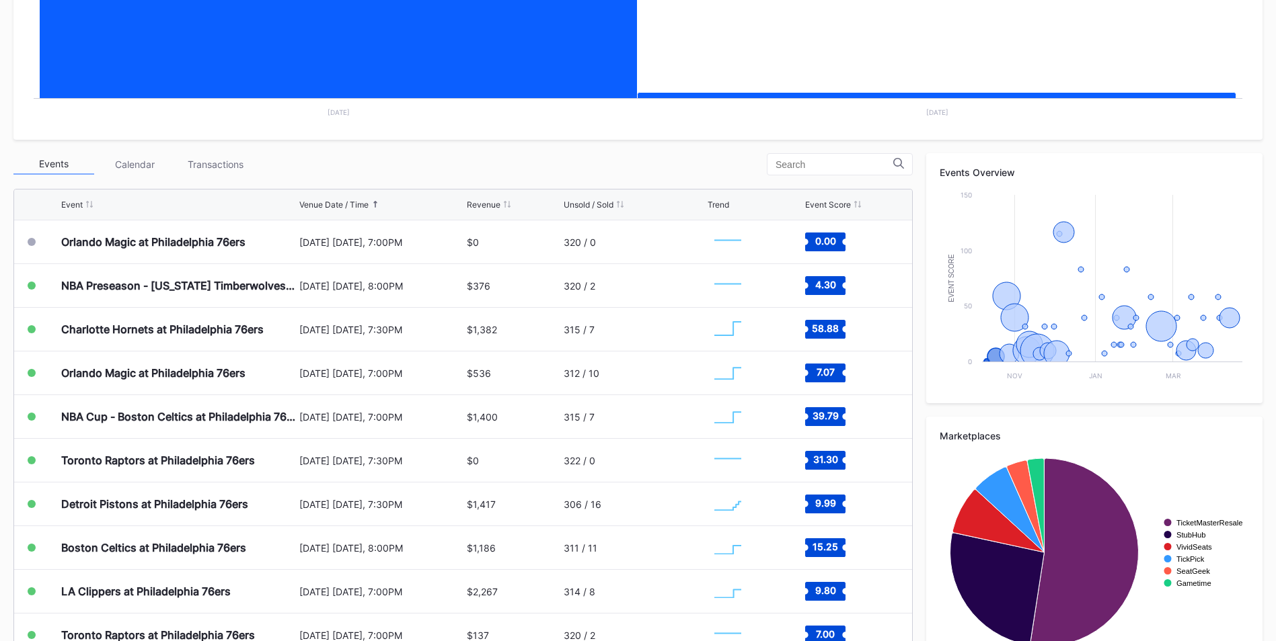
scroll to position [375, 0]
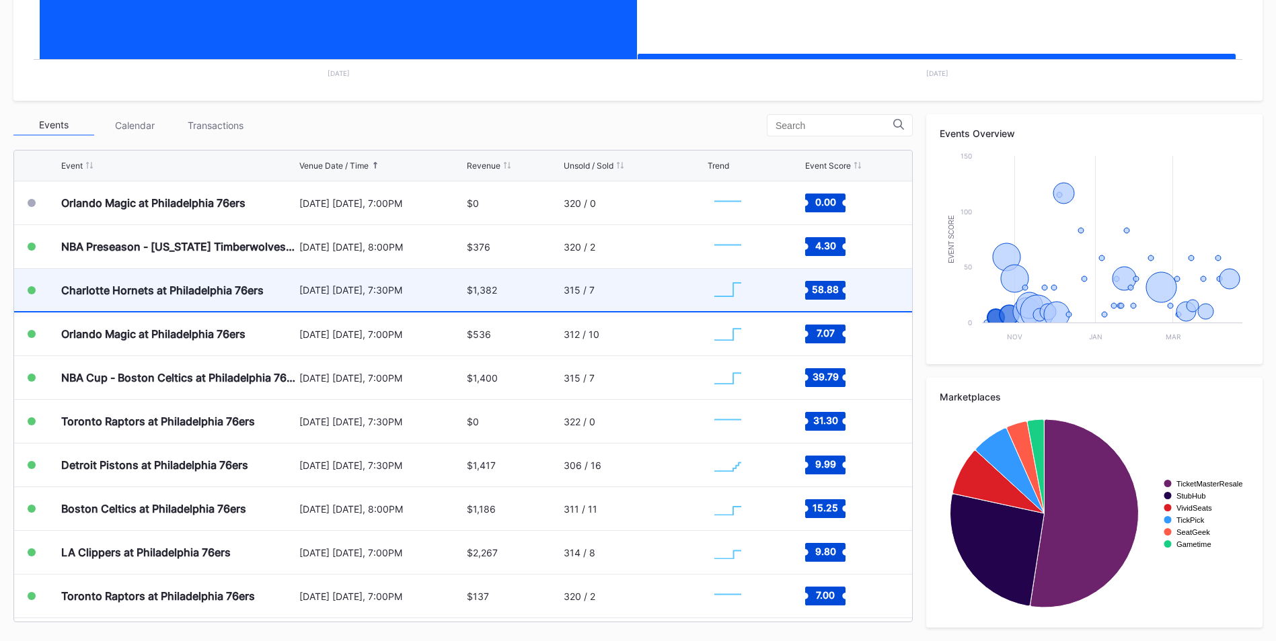
click at [651, 299] on div "315 / 7" at bounding box center [633, 290] width 141 height 42
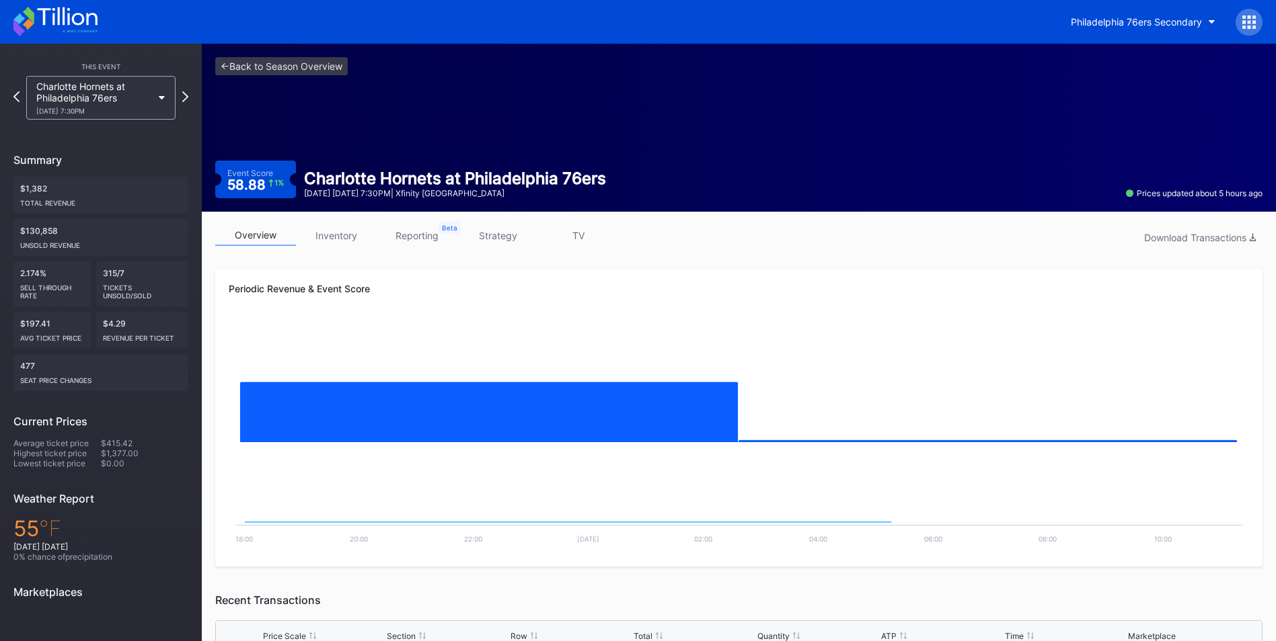
click at [348, 240] on link "inventory" at bounding box center [336, 235] width 81 height 21
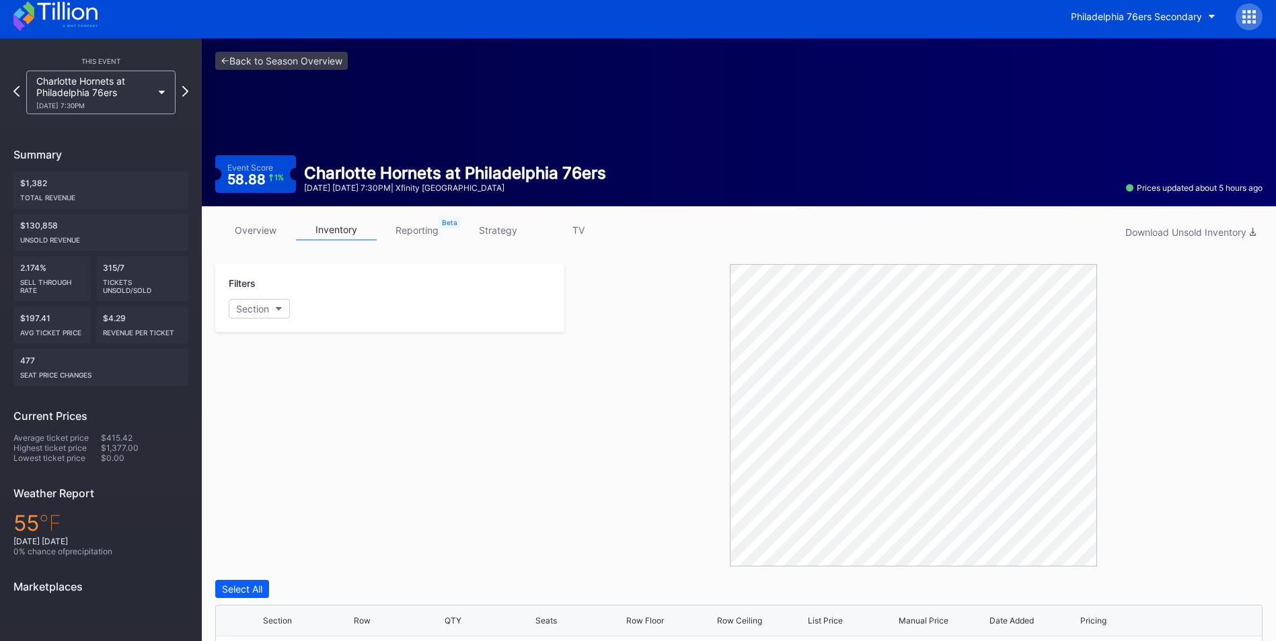
scroll to position [321, 0]
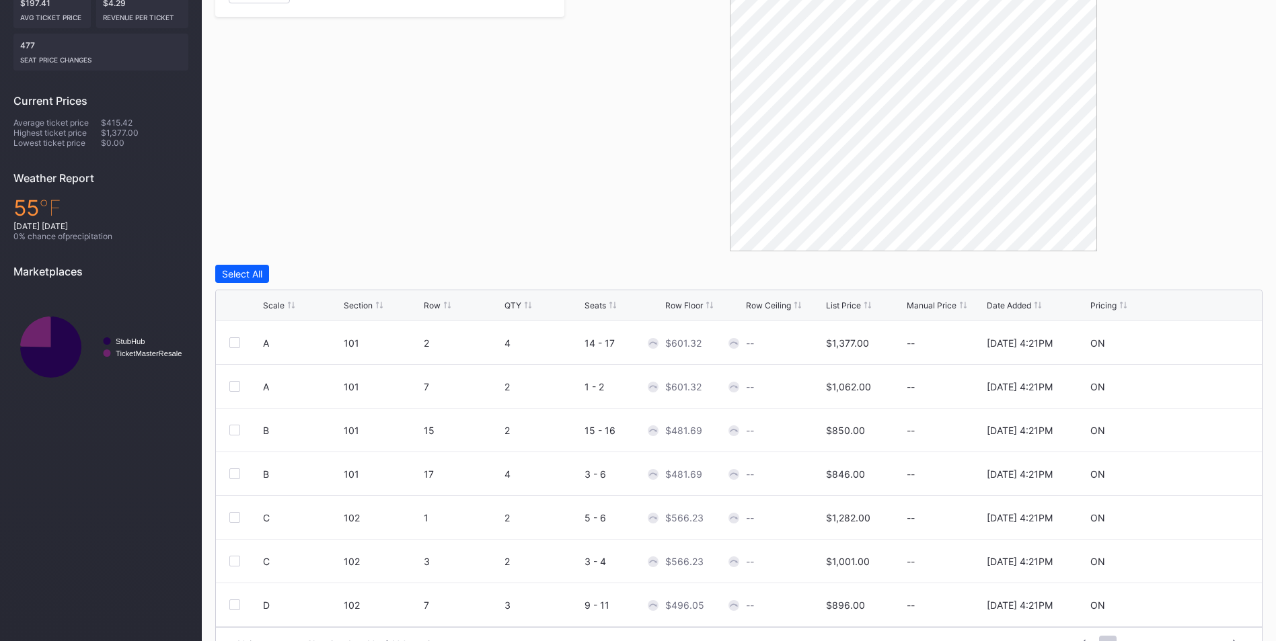
click at [849, 307] on div "List Price" at bounding box center [843, 306] width 35 height 10
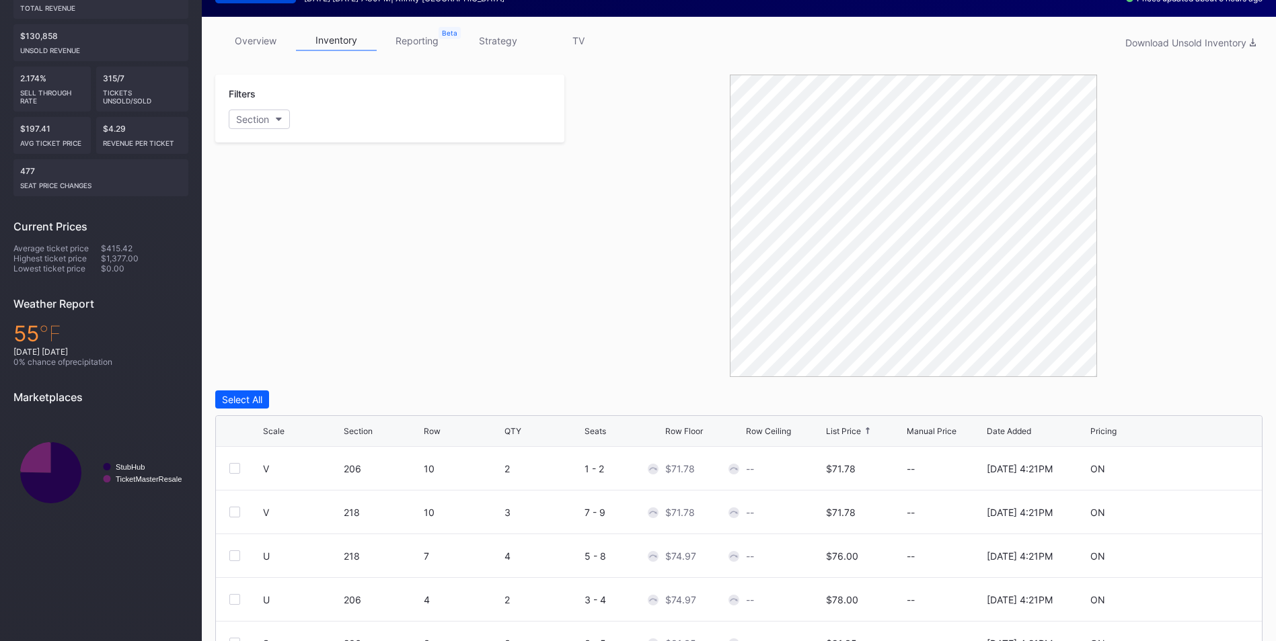
scroll to position [52, 0]
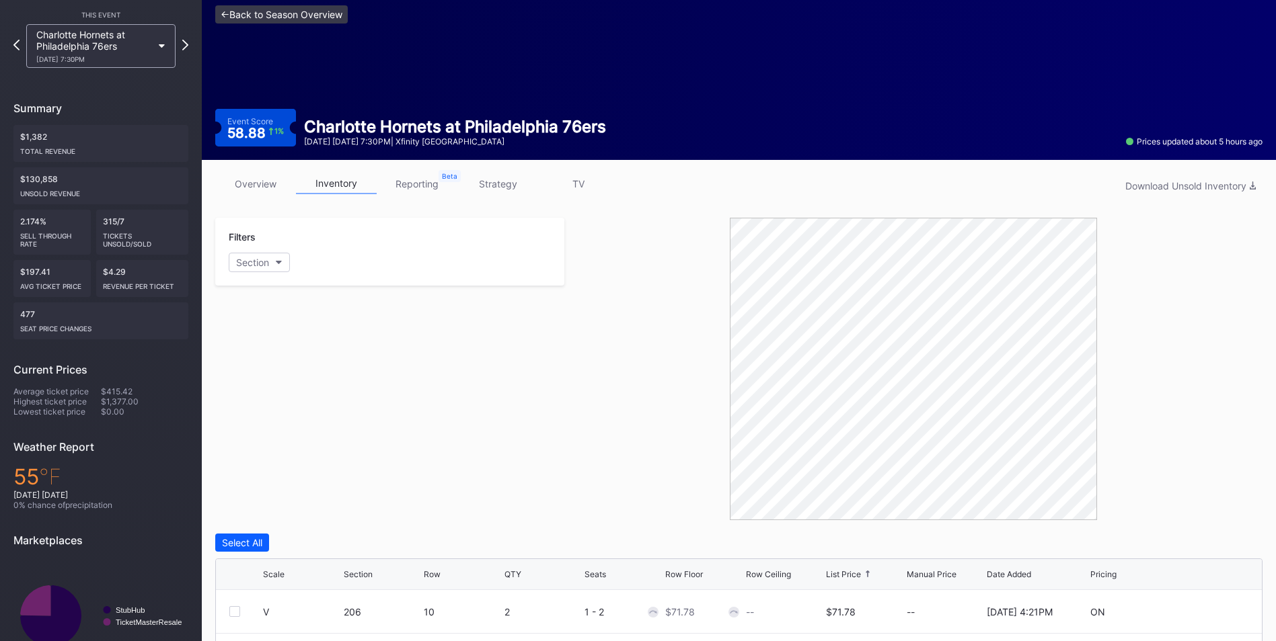
click at [317, 18] on link "<- Back to Season Overview" at bounding box center [281, 14] width 132 height 18
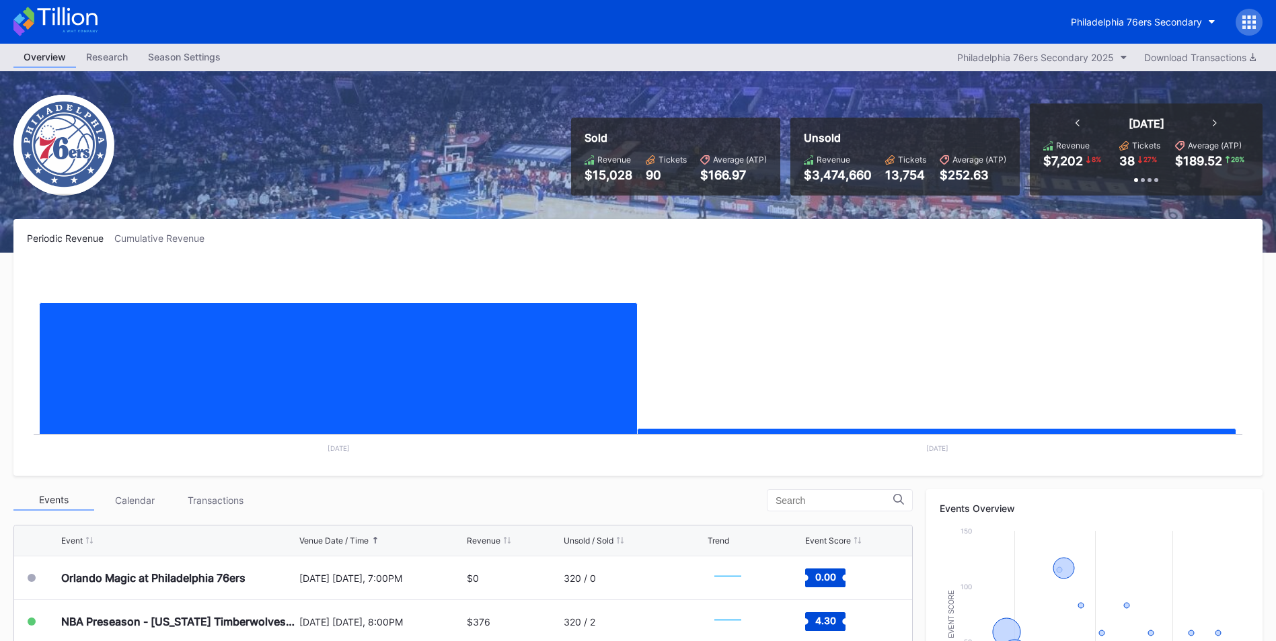
scroll to position [202, 0]
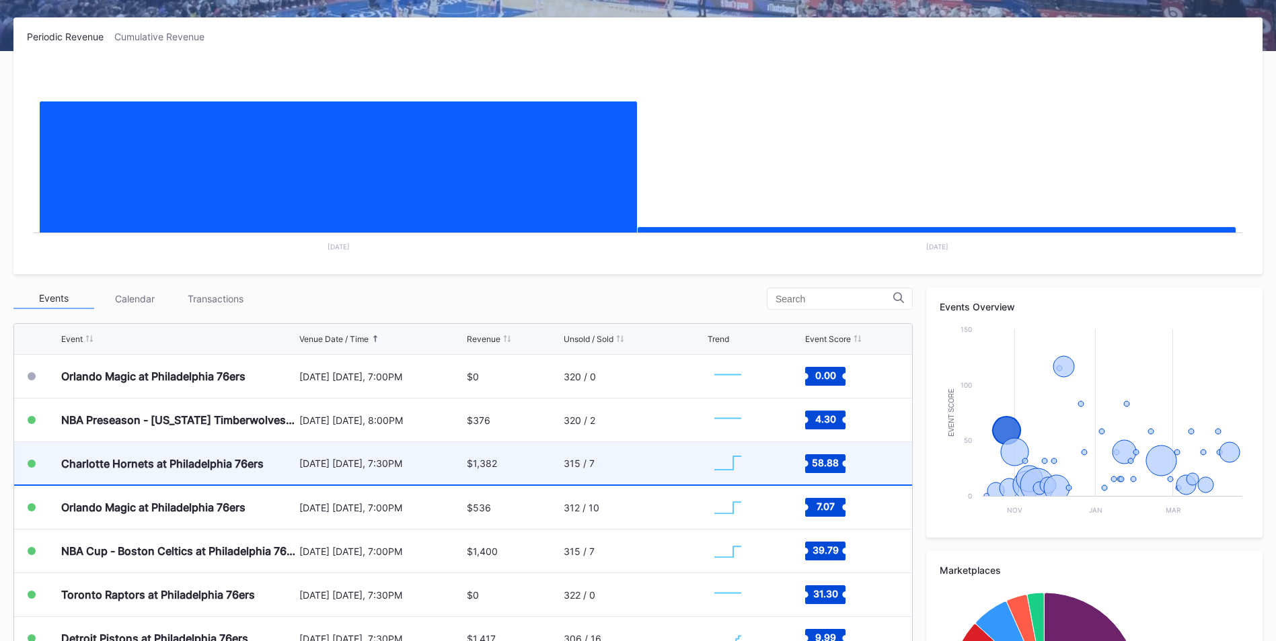
click at [501, 469] on div "$1,382" at bounding box center [513, 463] width 93 height 42
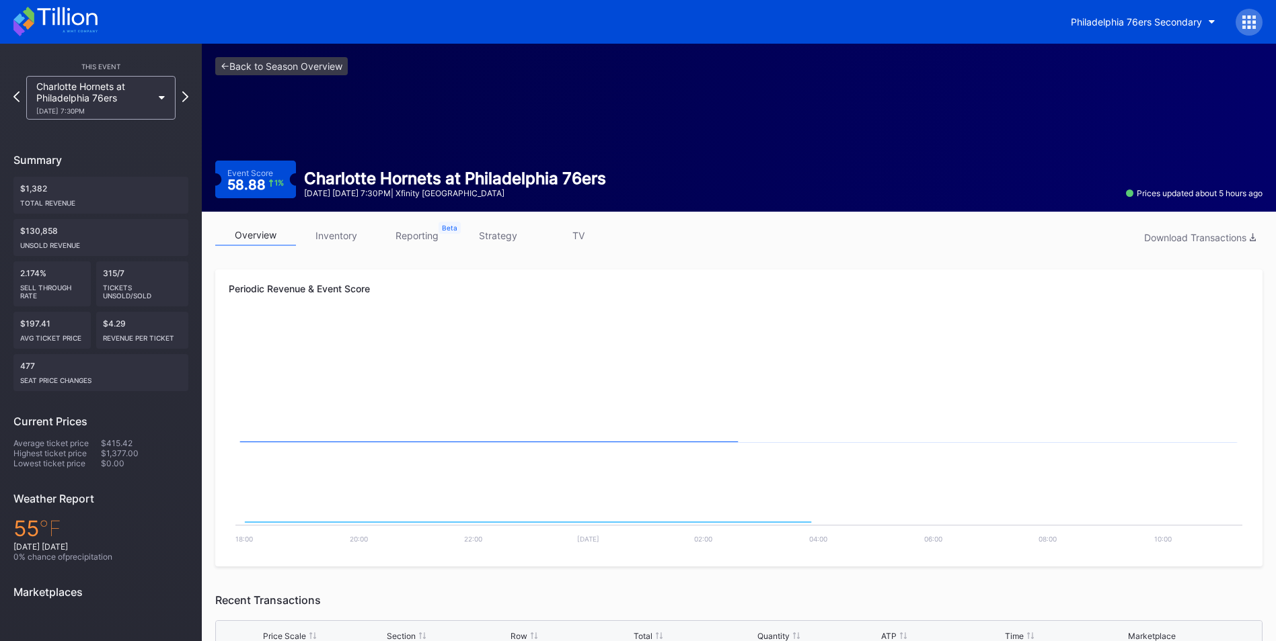
click at [334, 233] on link "inventory" at bounding box center [336, 235] width 81 height 21
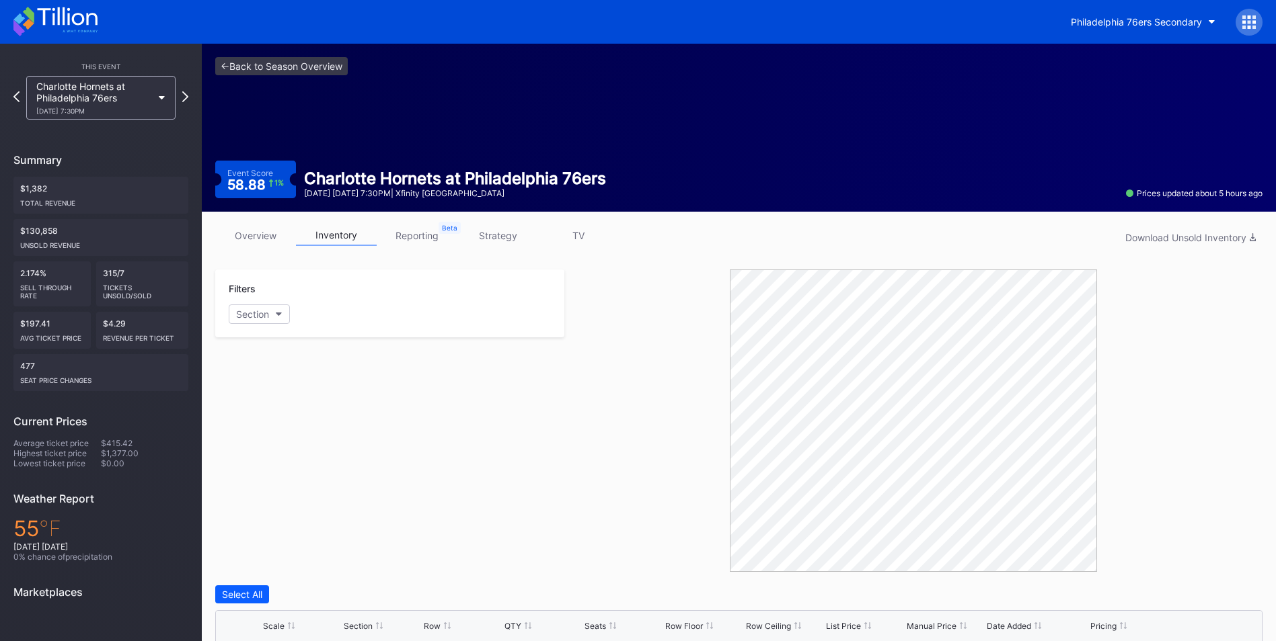
scroll to position [269, 0]
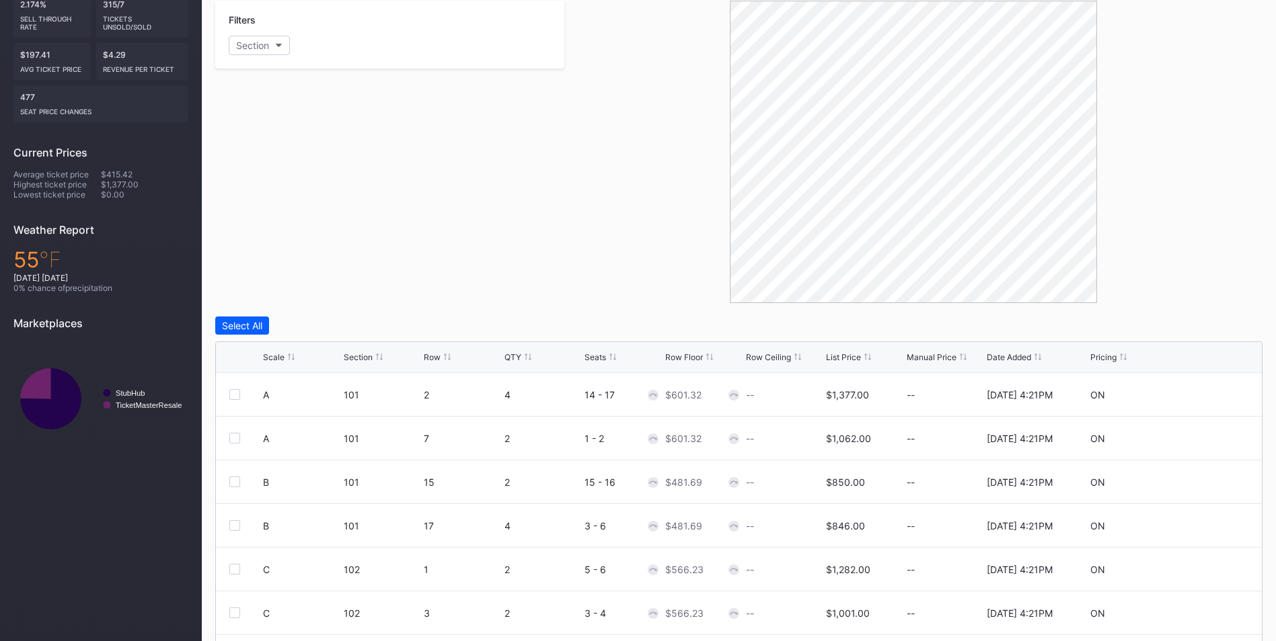
click at [1153, 48] on div at bounding box center [913, 152] width 698 height 303
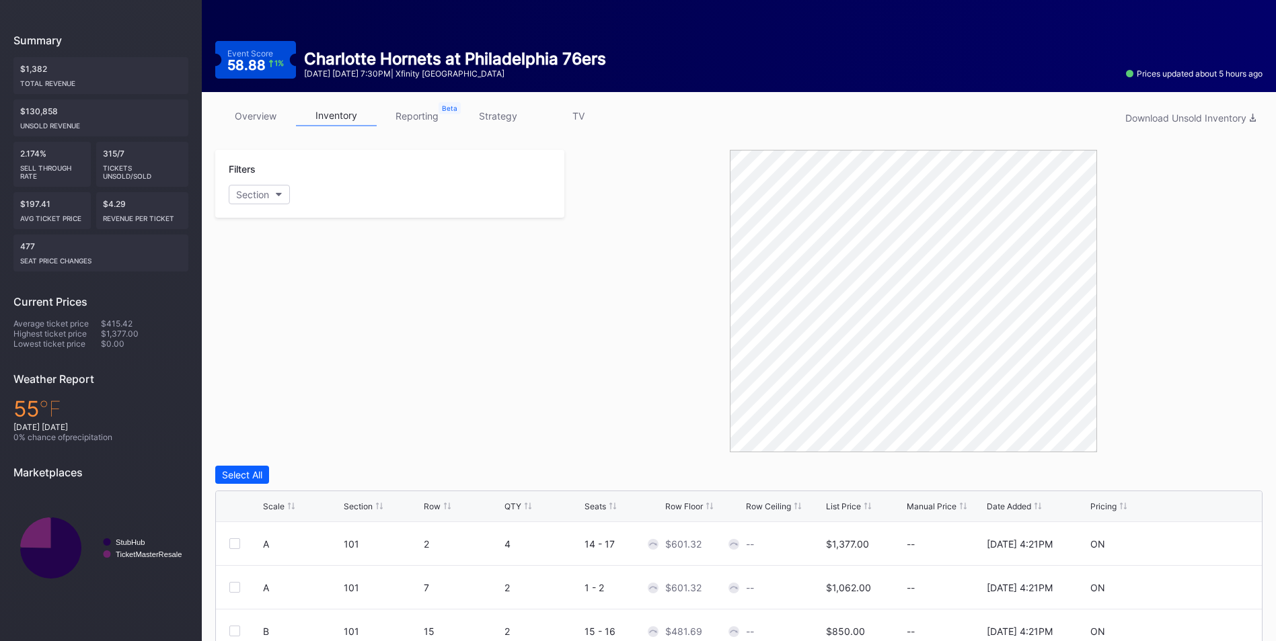
scroll to position [0, 0]
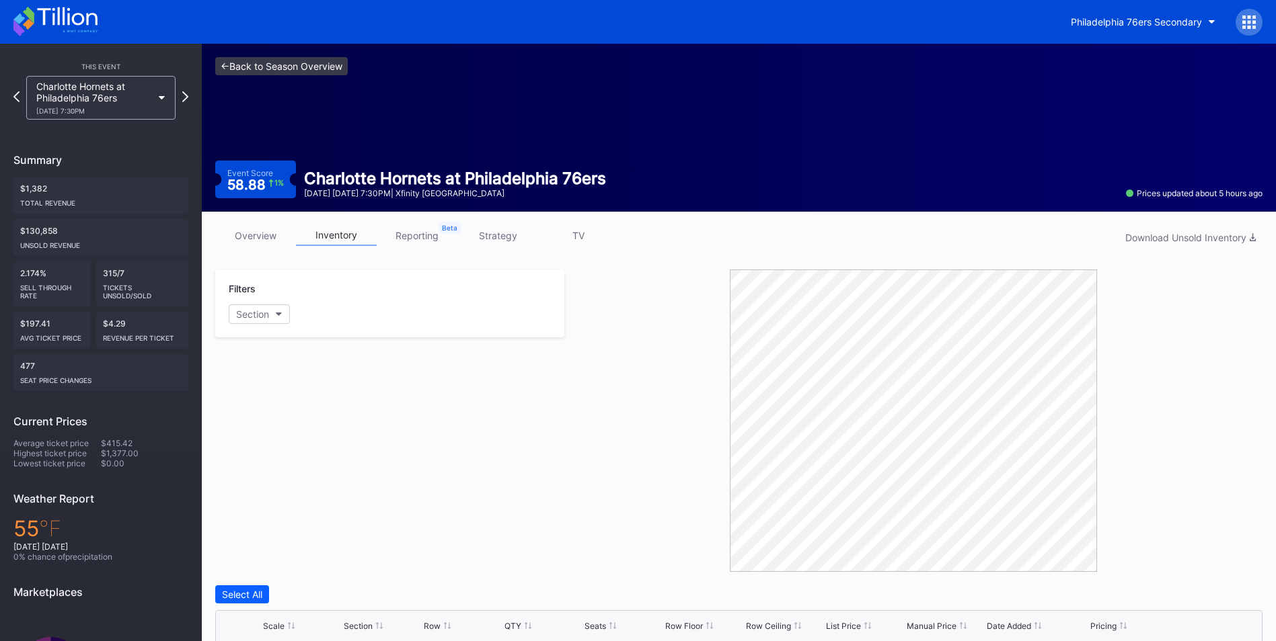
click at [284, 65] on link "<- Back to Season Overview" at bounding box center [281, 66] width 132 height 18
